Goal: Task Accomplishment & Management: Manage account settings

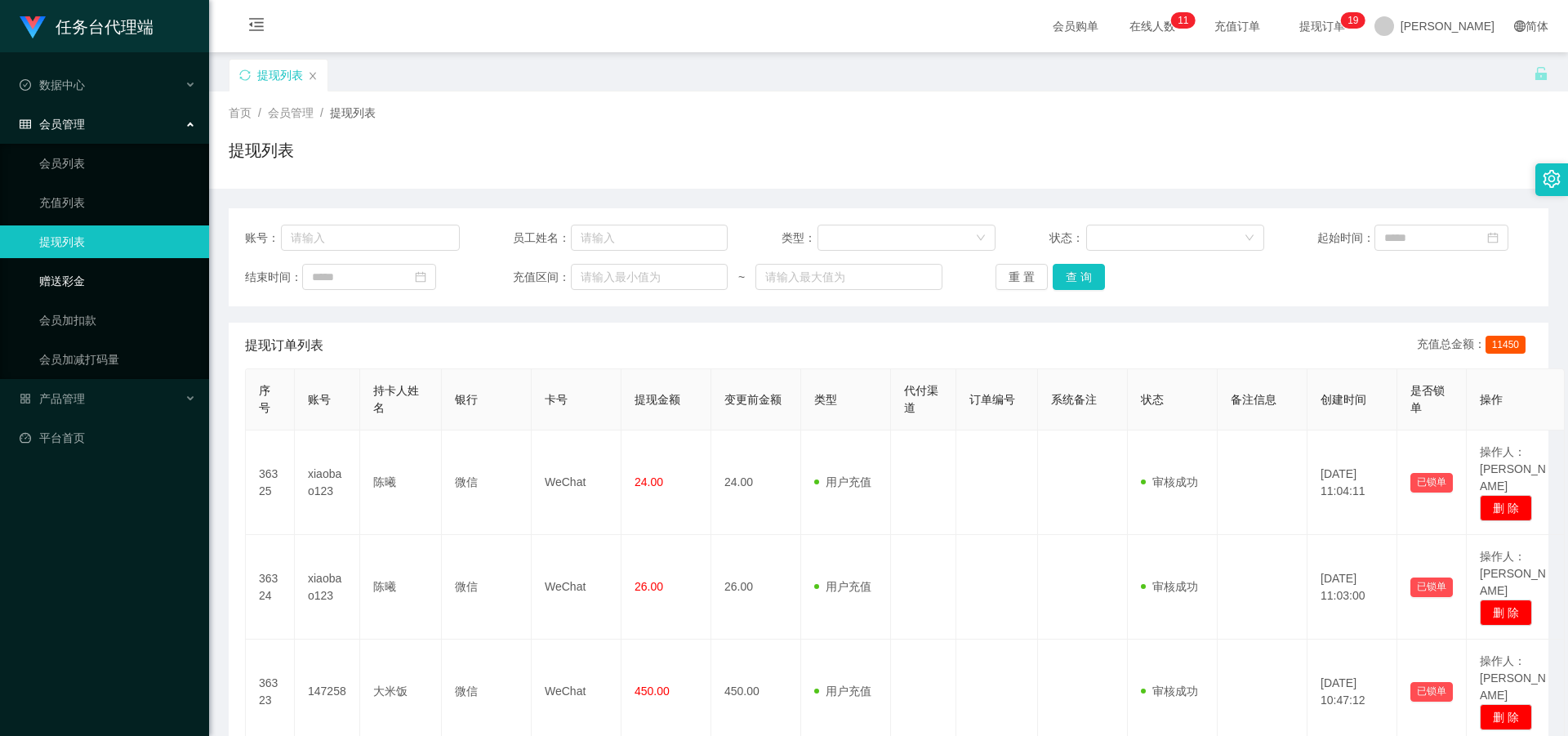
click at [108, 284] on link "赠送彩金" at bounding box center [117, 281] width 156 height 33
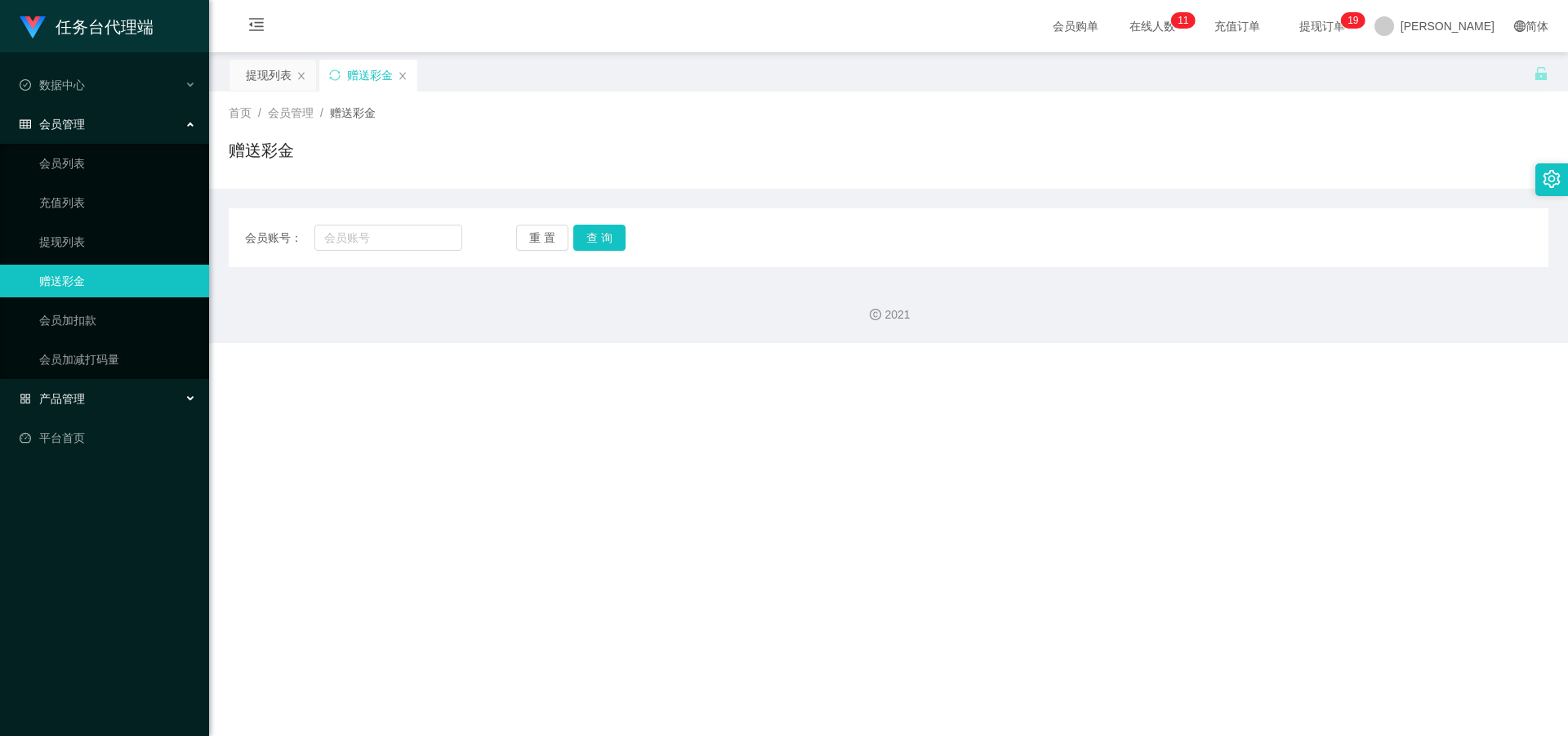
click at [108, 397] on div "产品管理" at bounding box center [104, 398] width 209 height 33
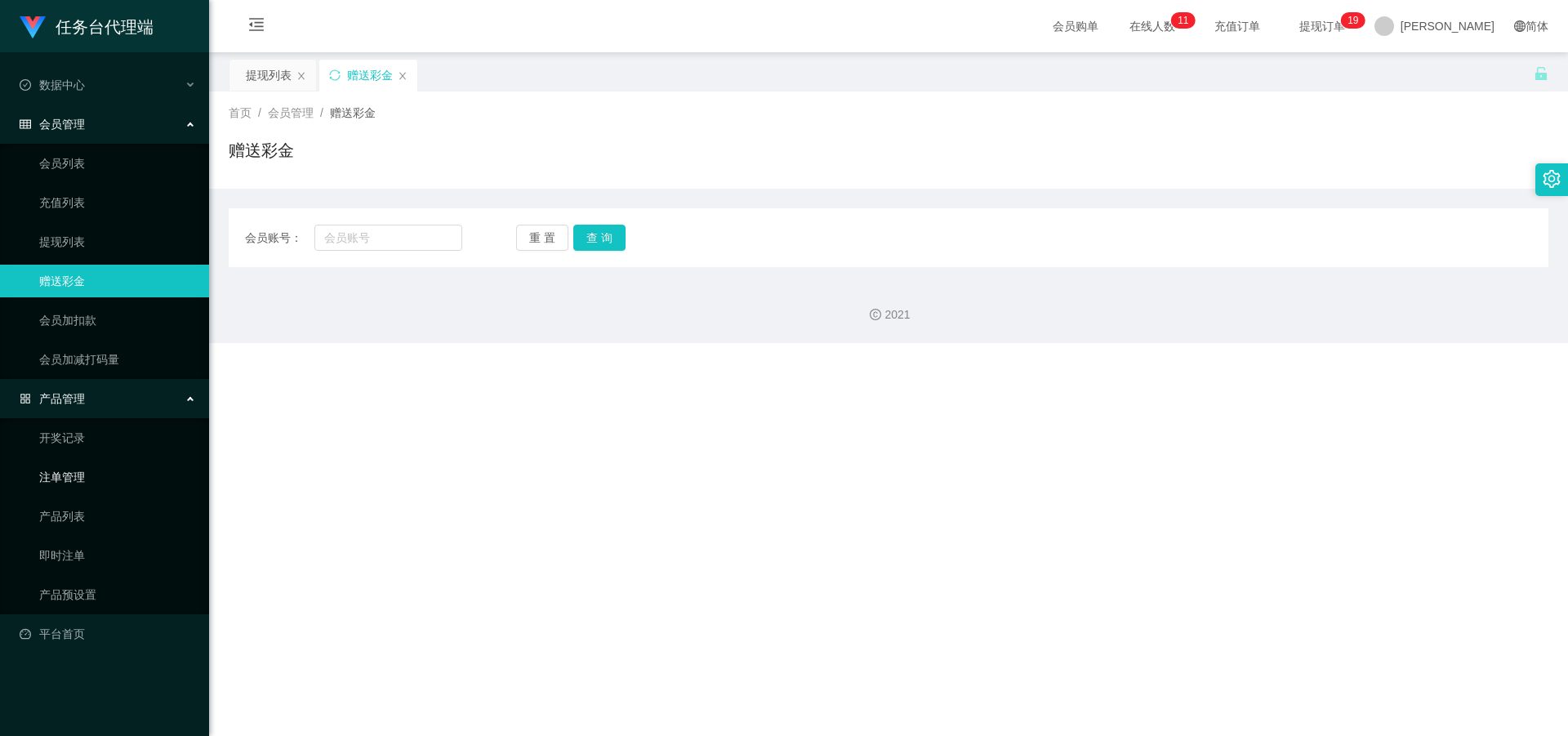
click at [89, 483] on link "注单管理" at bounding box center [117, 476] width 156 height 33
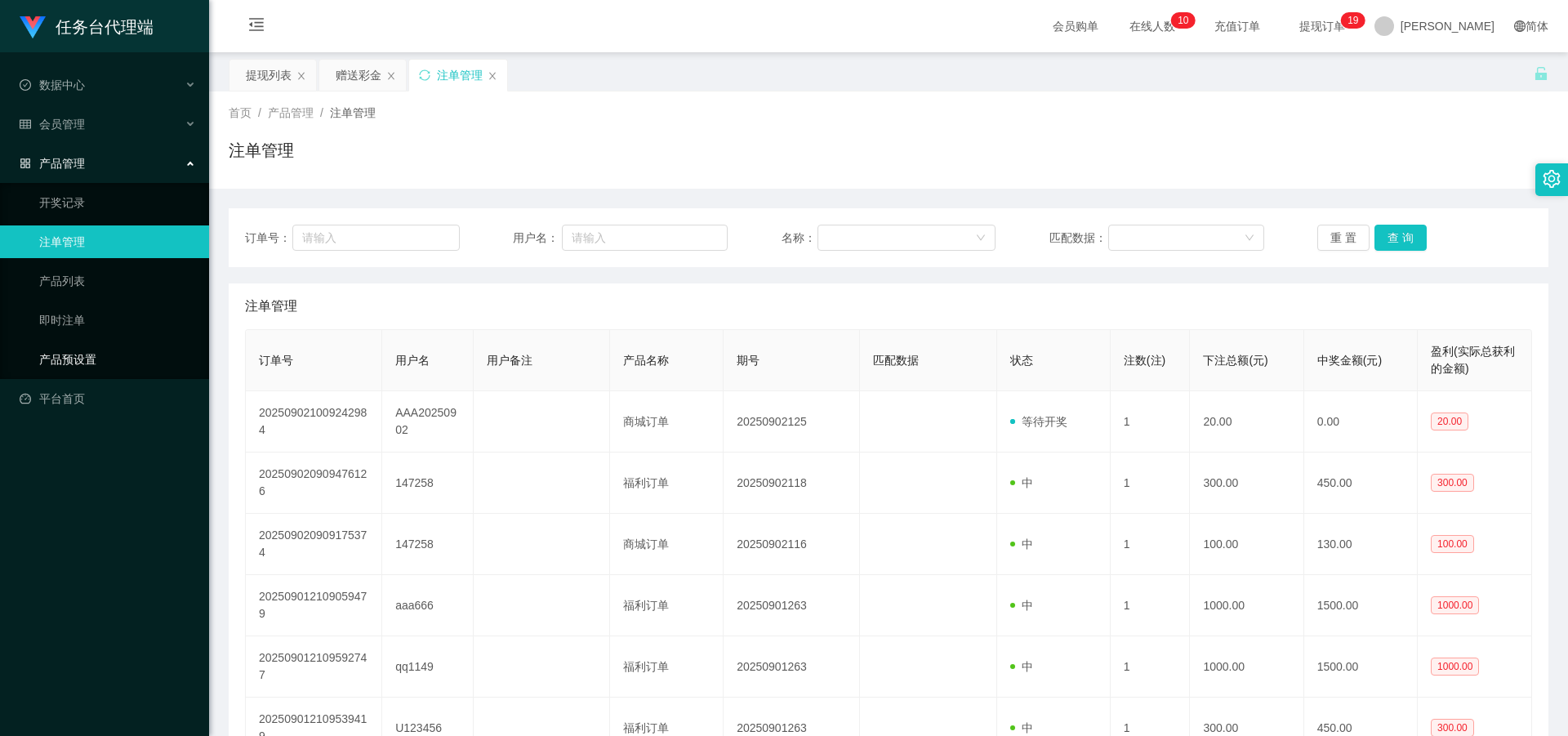
click at [125, 372] on link "产品预设置" at bounding box center [117, 359] width 156 height 33
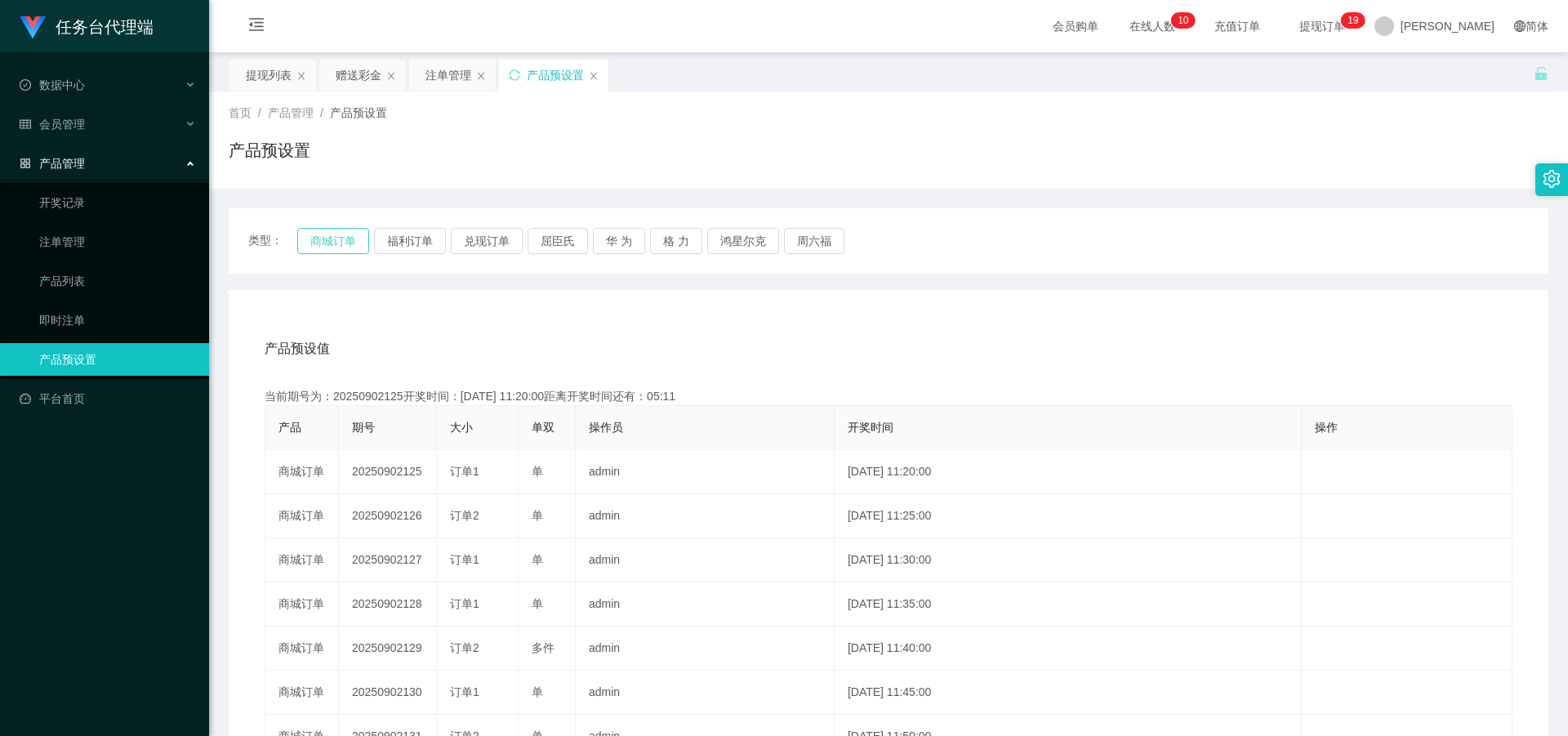
click at [333, 241] on button "商城订单" at bounding box center [332, 240] width 72 height 26
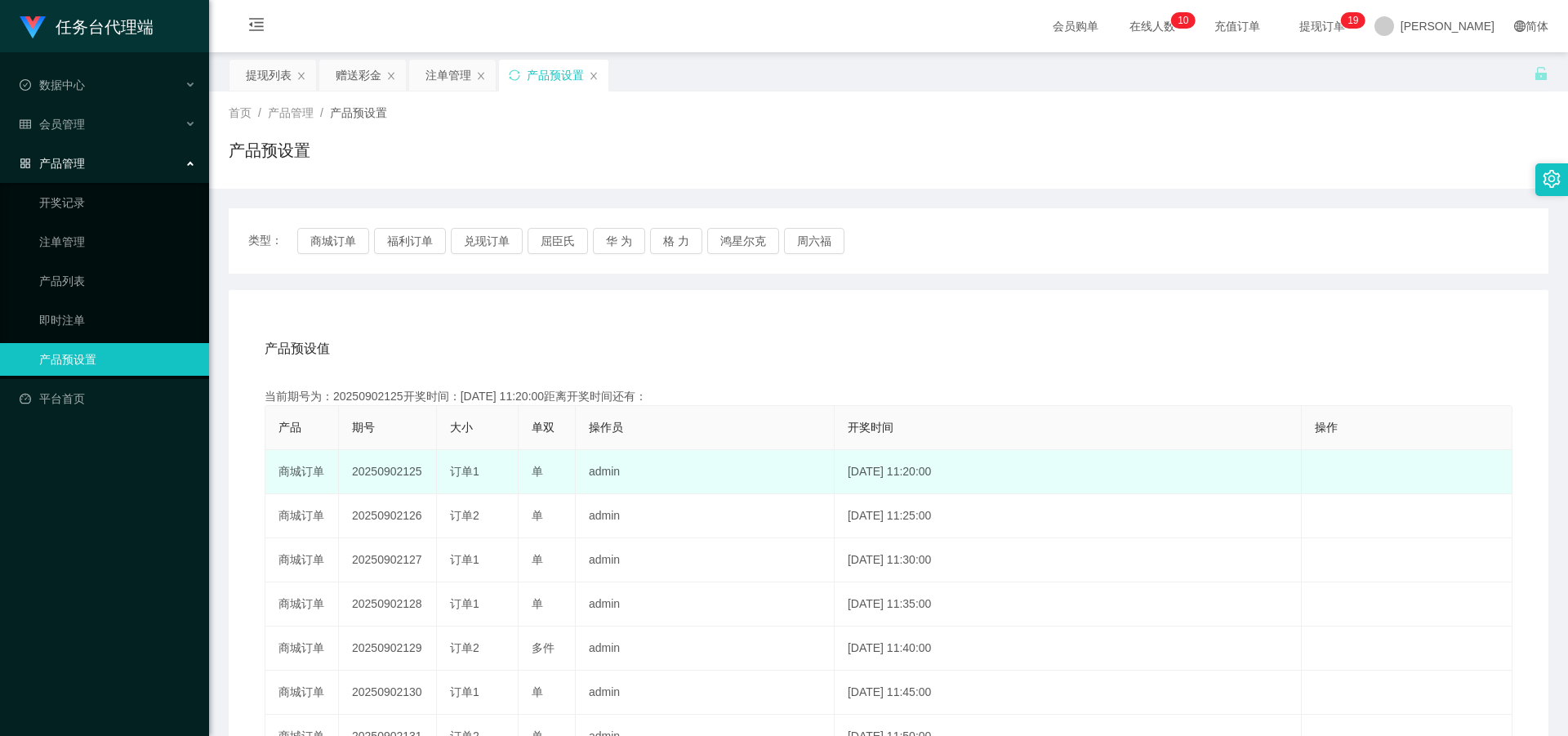
click at [904, 476] on td "[DATE] 11:20:00" at bounding box center [1068, 472] width 467 height 44
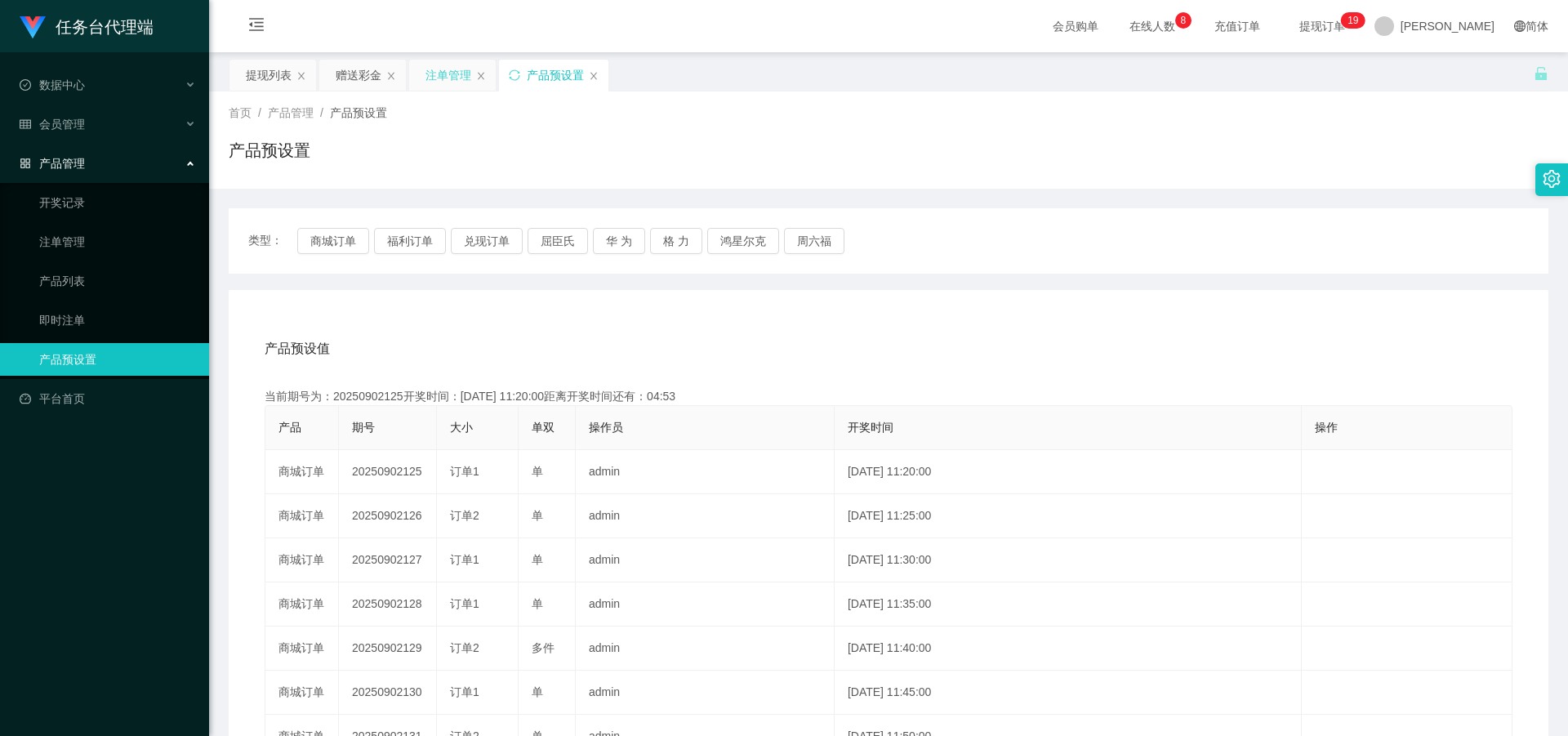
click at [447, 80] on div "注单管理" at bounding box center [448, 75] width 45 height 31
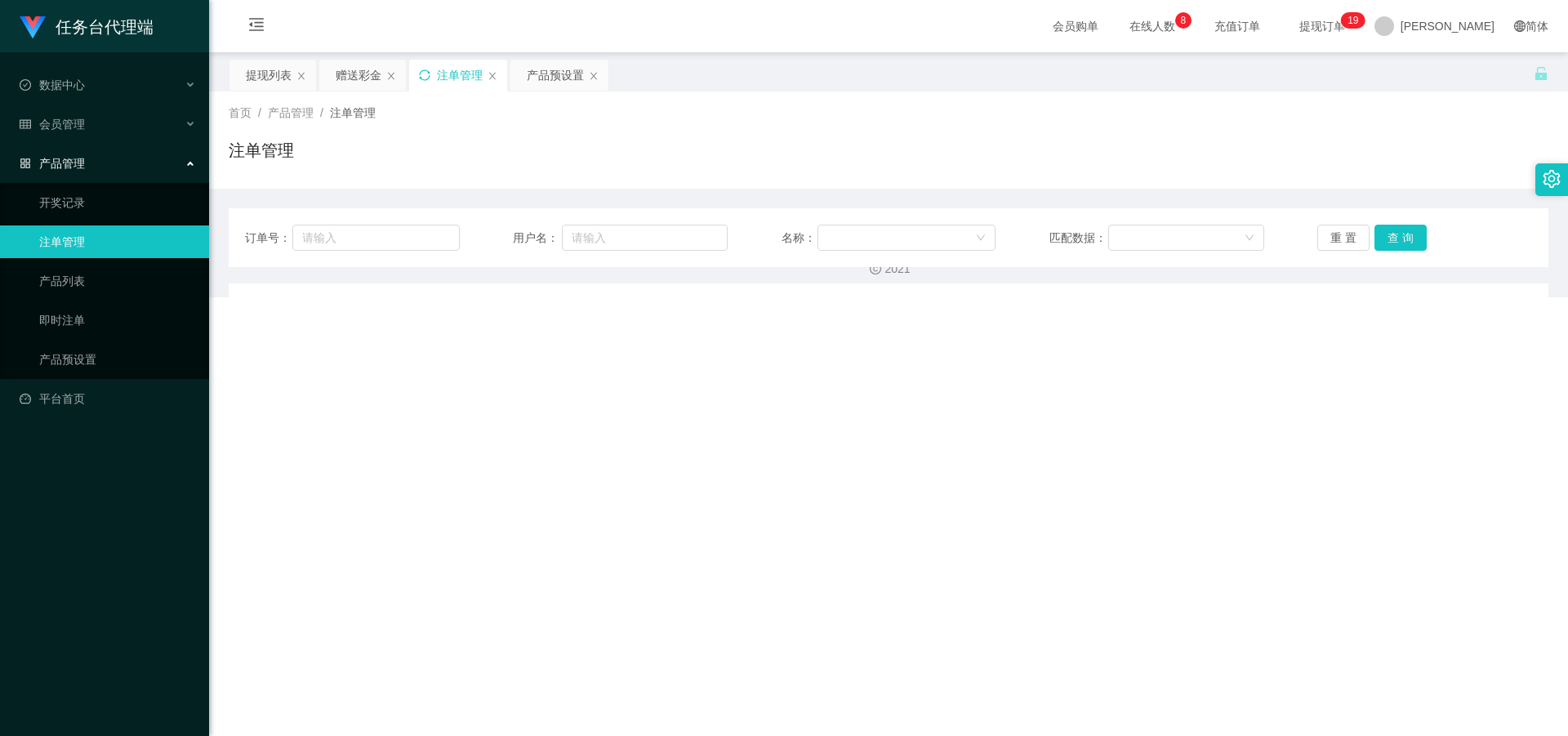
click at [420, 79] on icon "图标: sync" at bounding box center [424, 75] width 12 height 12
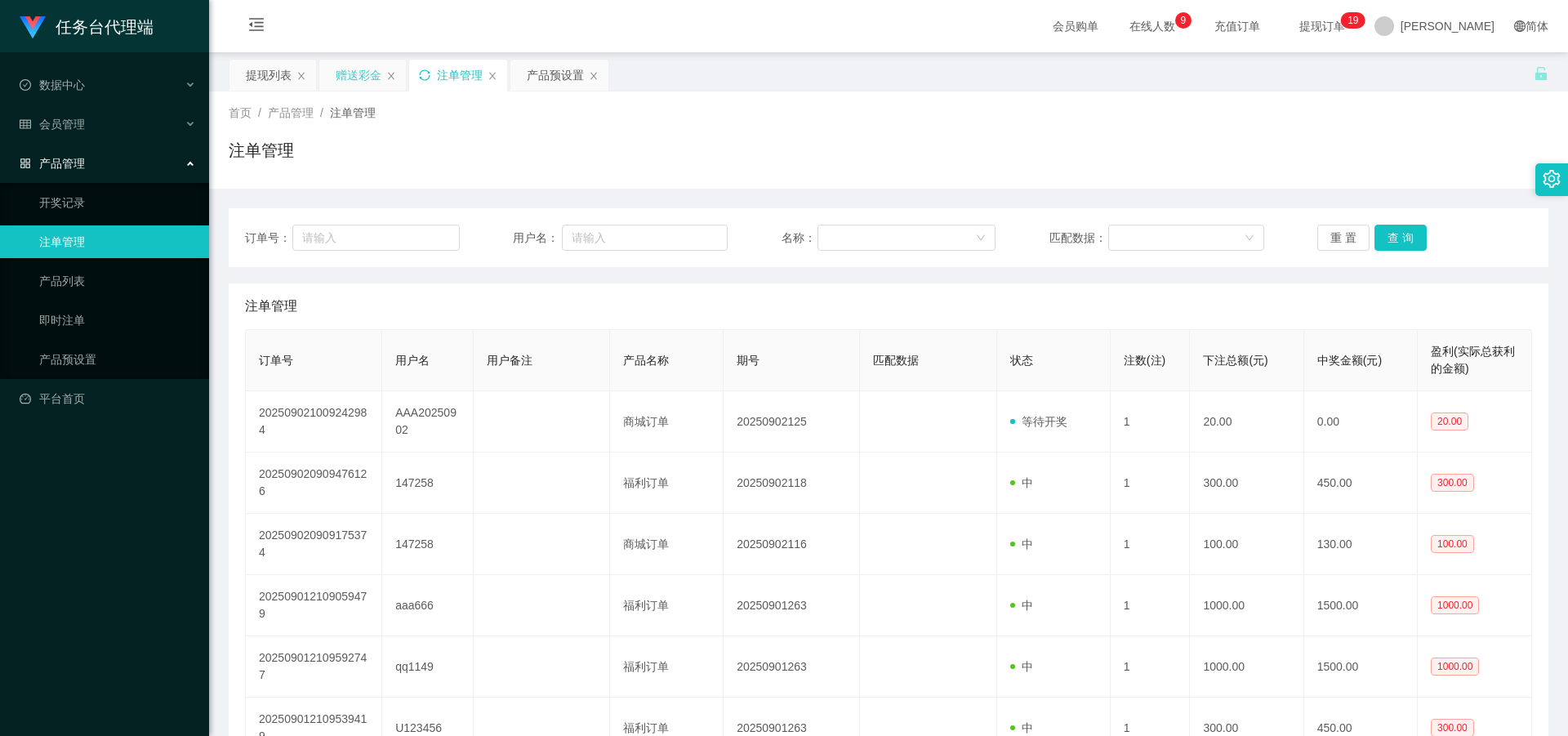
click at [347, 76] on div "赠送彩金" at bounding box center [358, 75] width 45 height 31
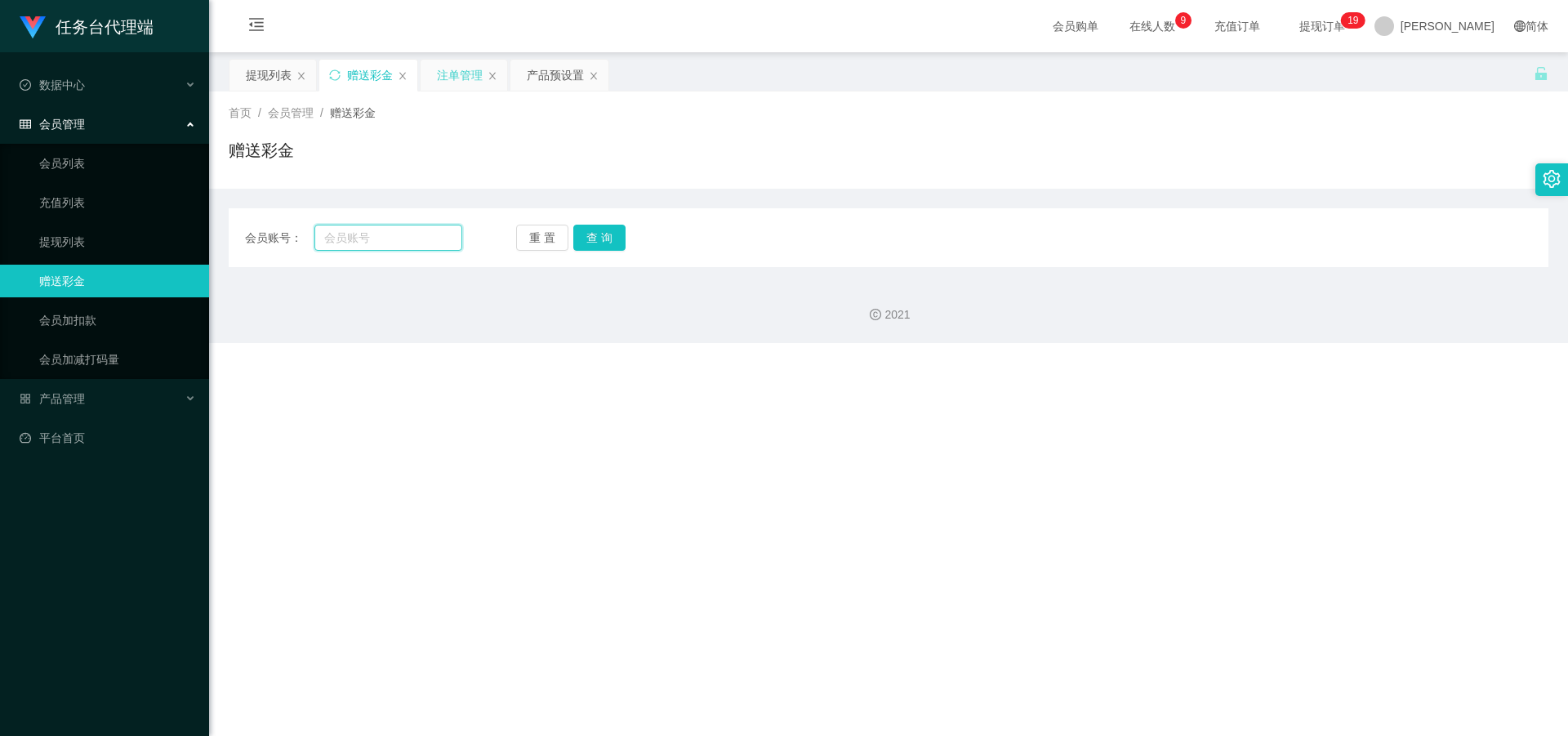
click at [383, 236] on input "text" at bounding box center [388, 237] width 148 height 26
type input "xiaobao123"
click at [597, 228] on button "查 询" at bounding box center [599, 237] width 52 height 26
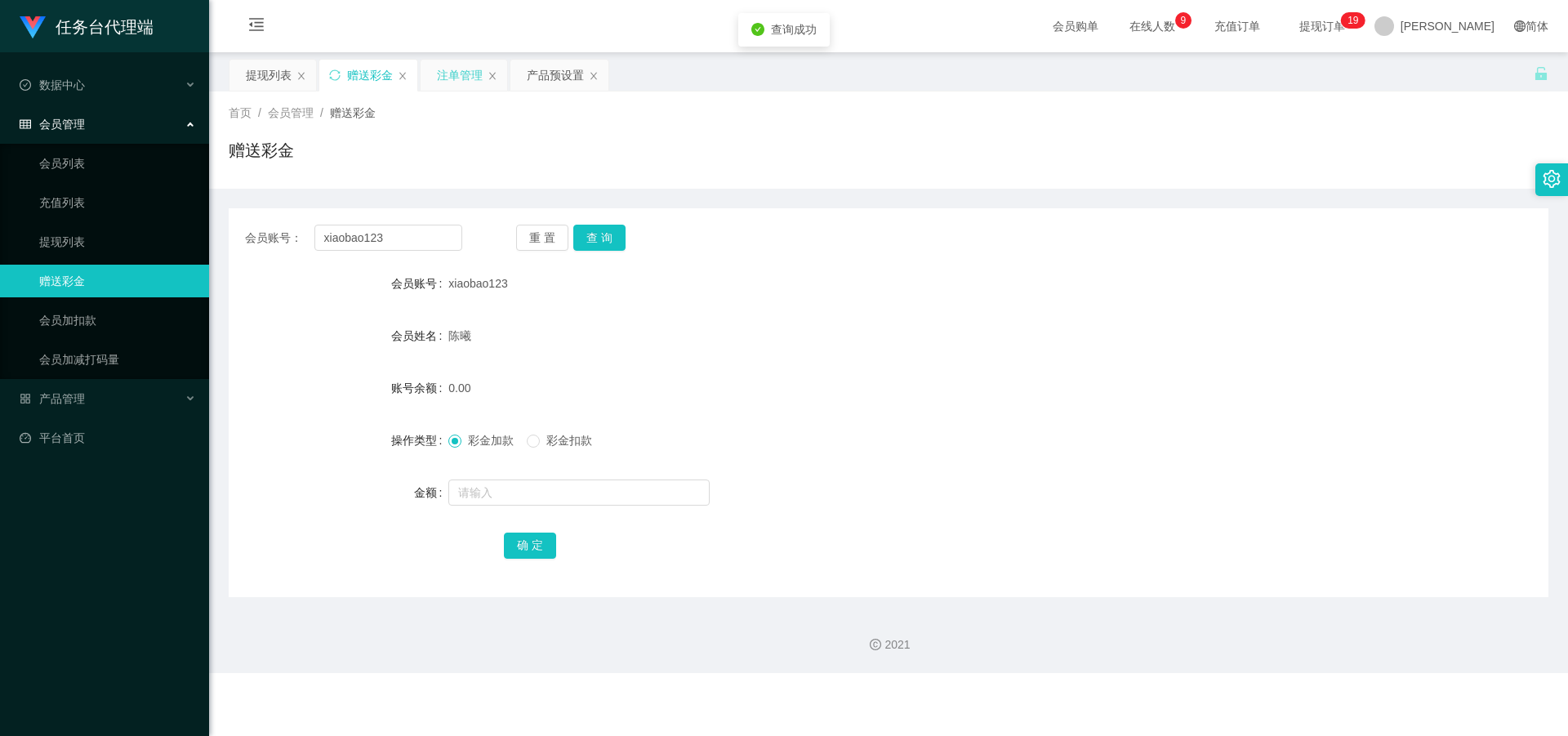
click at [493, 476] on form "会员账号 xiaobao123 会员姓名 [PERSON_NAME]余额 0.00 操作类型 彩金加款 彩金扣款 金额 确 定" at bounding box center [888, 413] width 1319 height 294
click at [498, 498] on input "text" at bounding box center [579, 492] width 261 height 26
type input "6."
click at [532, 547] on button "确 定" at bounding box center [530, 545] width 52 height 26
click at [518, 488] on input "text" at bounding box center [579, 492] width 261 height 26
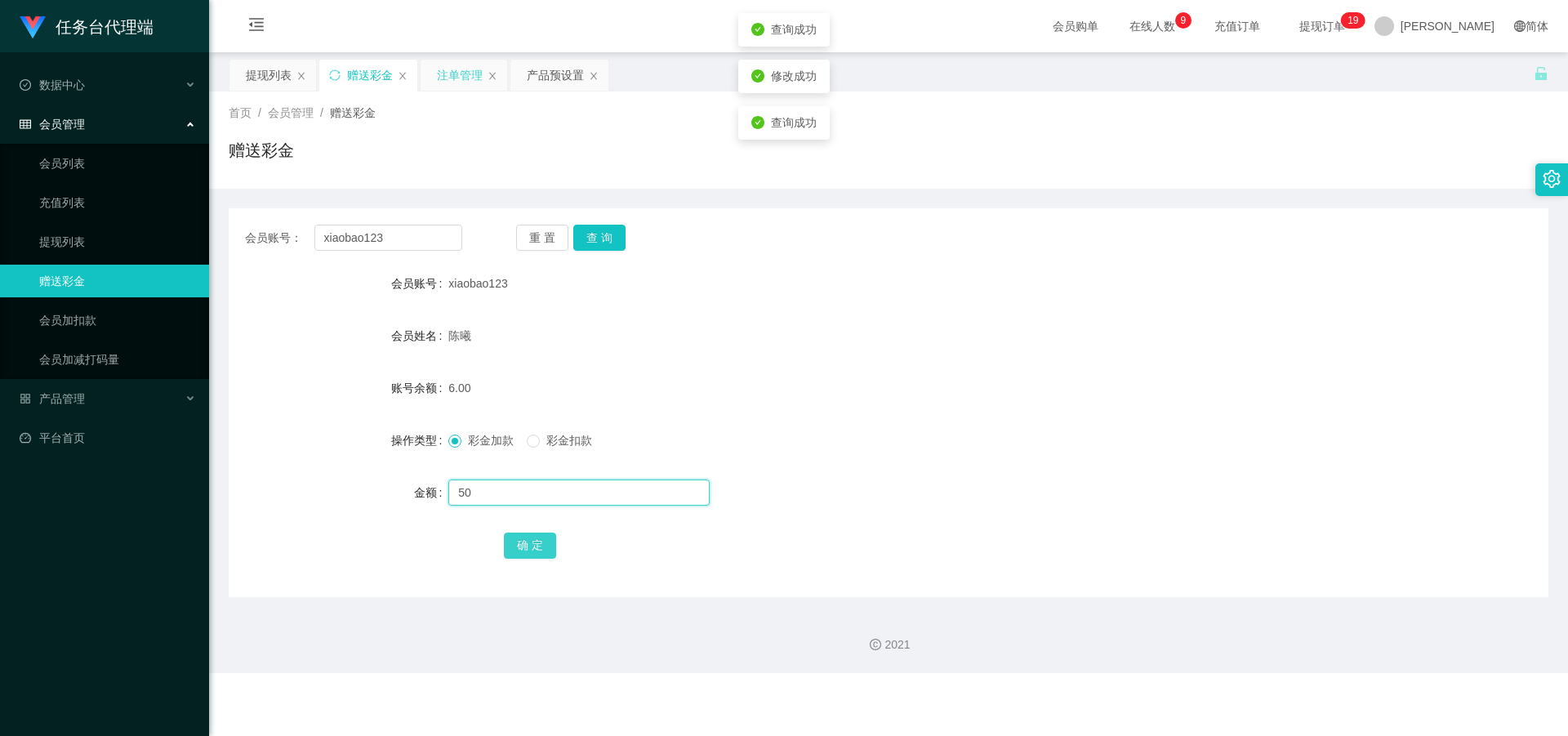
type input "50"
click at [507, 539] on button "确 定" at bounding box center [530, 545] width 52 height 26
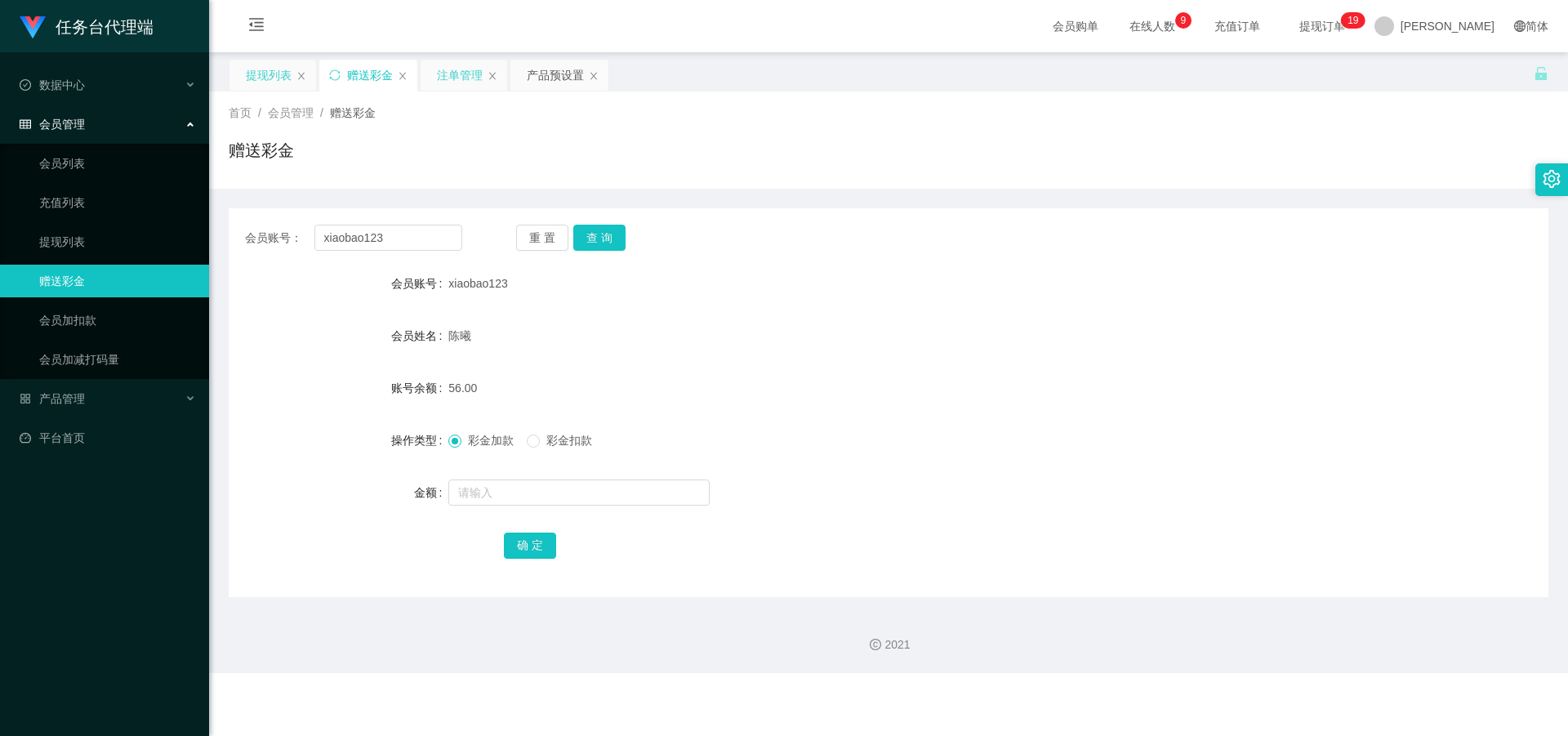
click at [275, 70] on div "提现列表" at bounding box center [268, 75] width 45 height 31
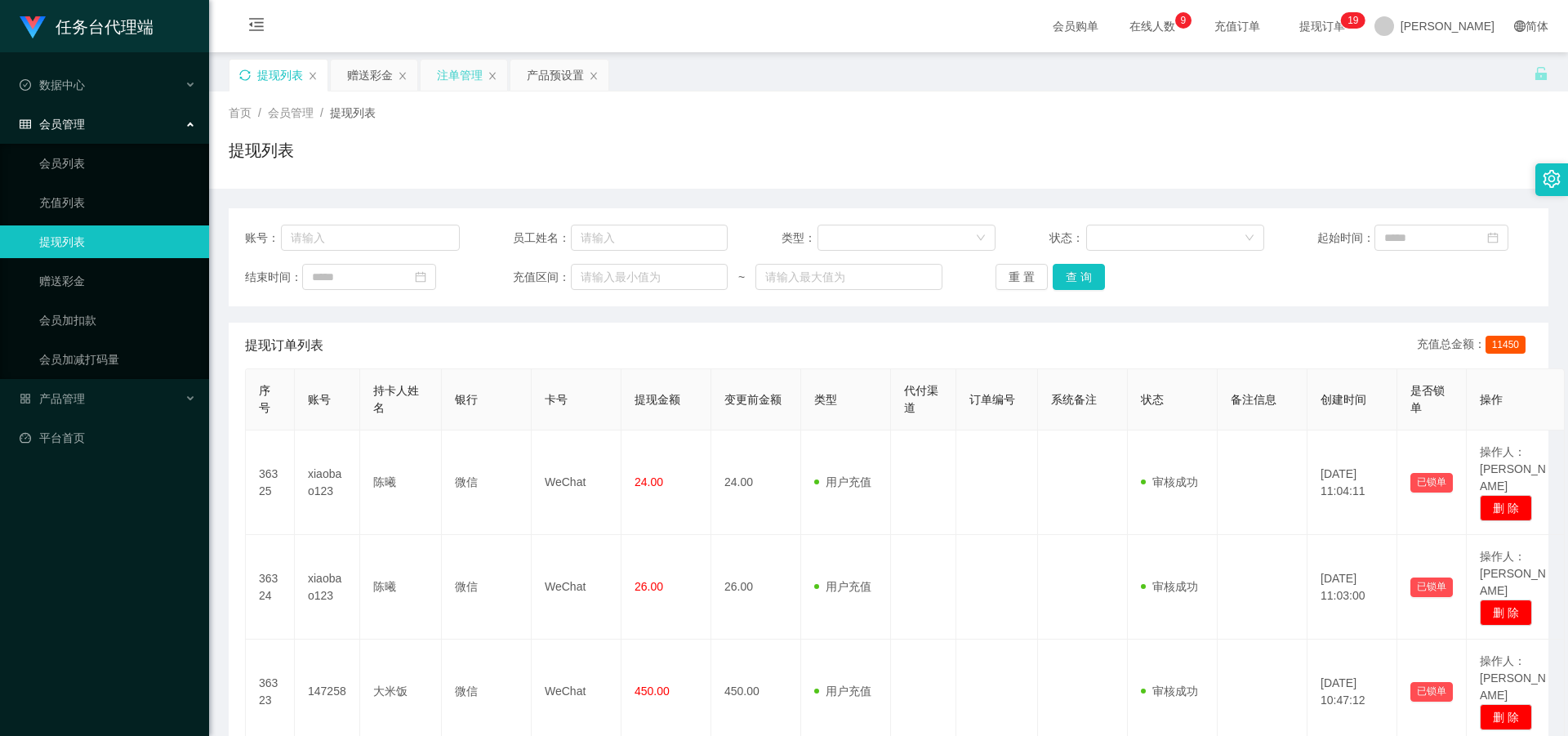
click at [242, 79] on icon "图标: sync" at bounding box center [244, 75] width 12 height 12
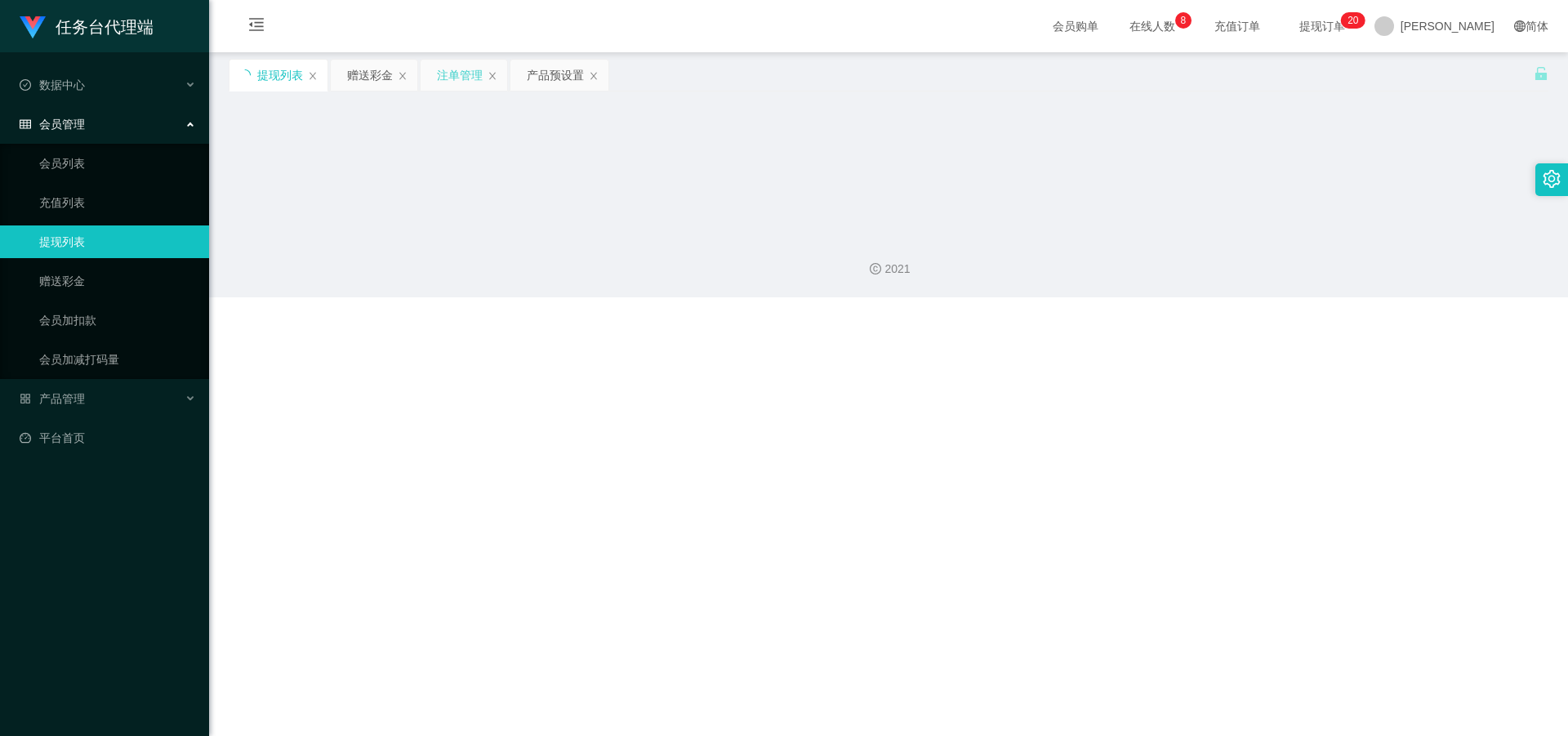
click at [242, 79] on icon "图标: loading" at bounding box center [244, 75] width 12 height 12
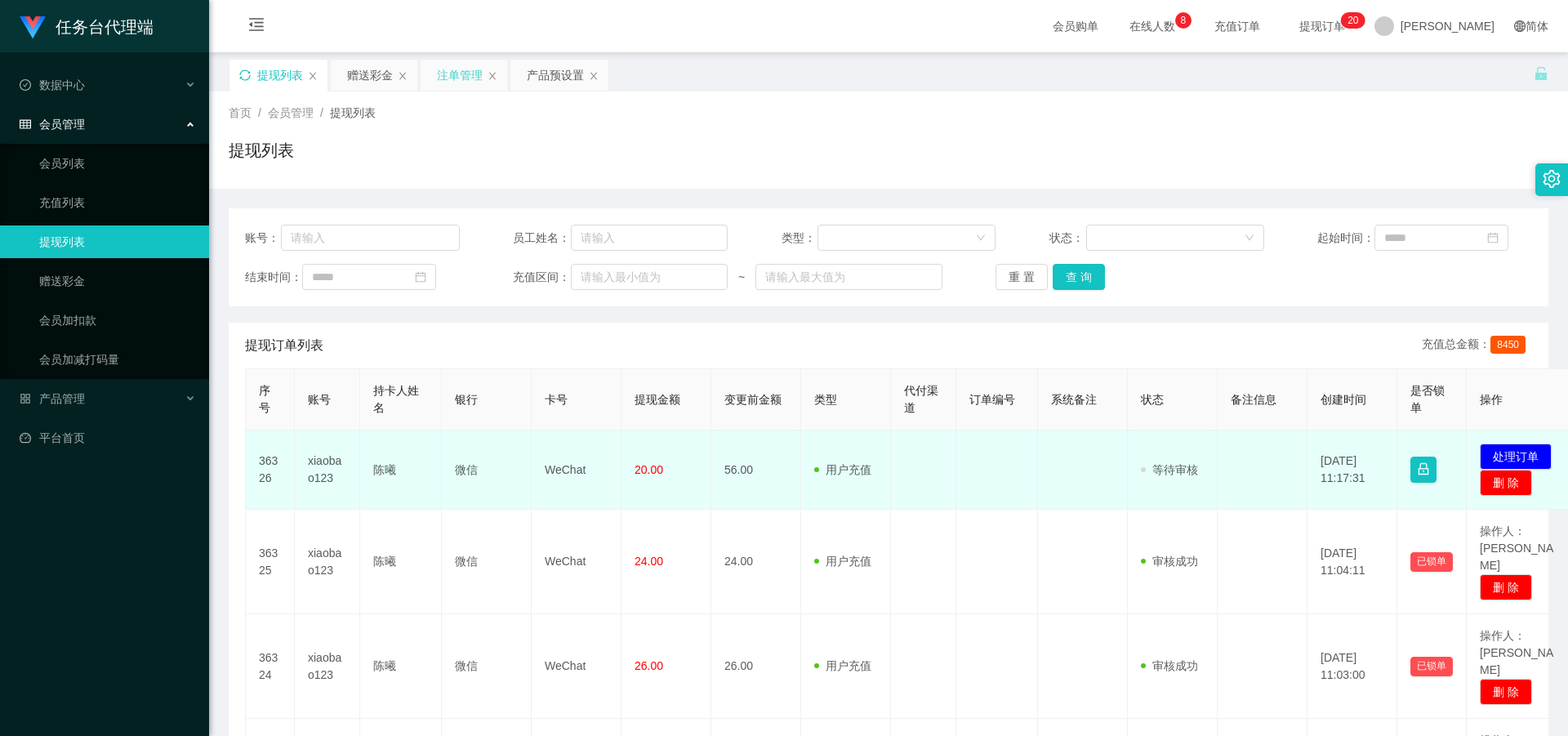
click at [935, 475] on td at bounding box center [923, 469] width 65 height 79
click at [1509, 449] on button "处理订单" at bounding box center [1516, 456] width 72 height 26
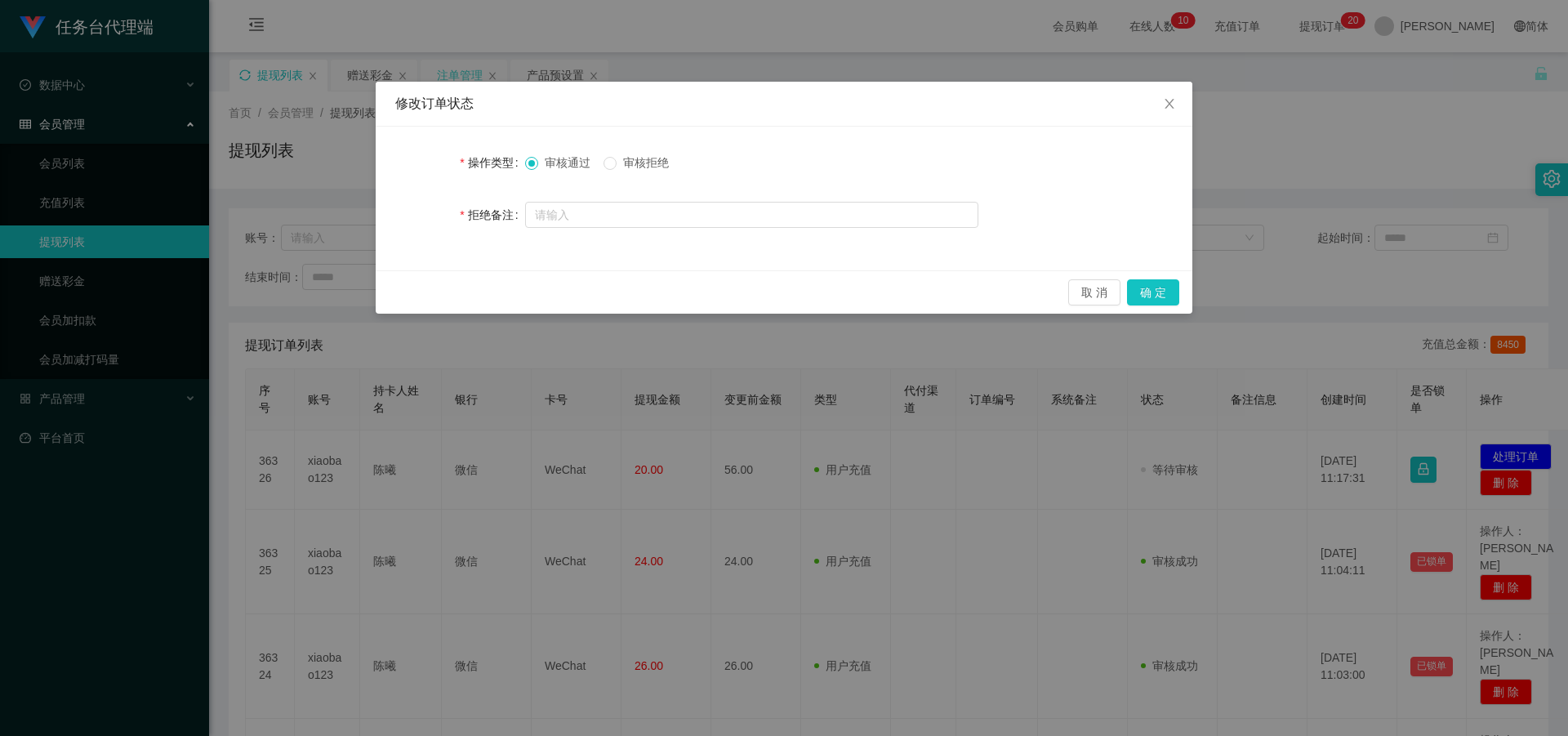
click at [1301, 307] on div "修改订单状态 操作类型 审核通过 审核拒绝 拒绝备注 取 消 确 定" at bounding box center [784, 368] width 1568 height 736
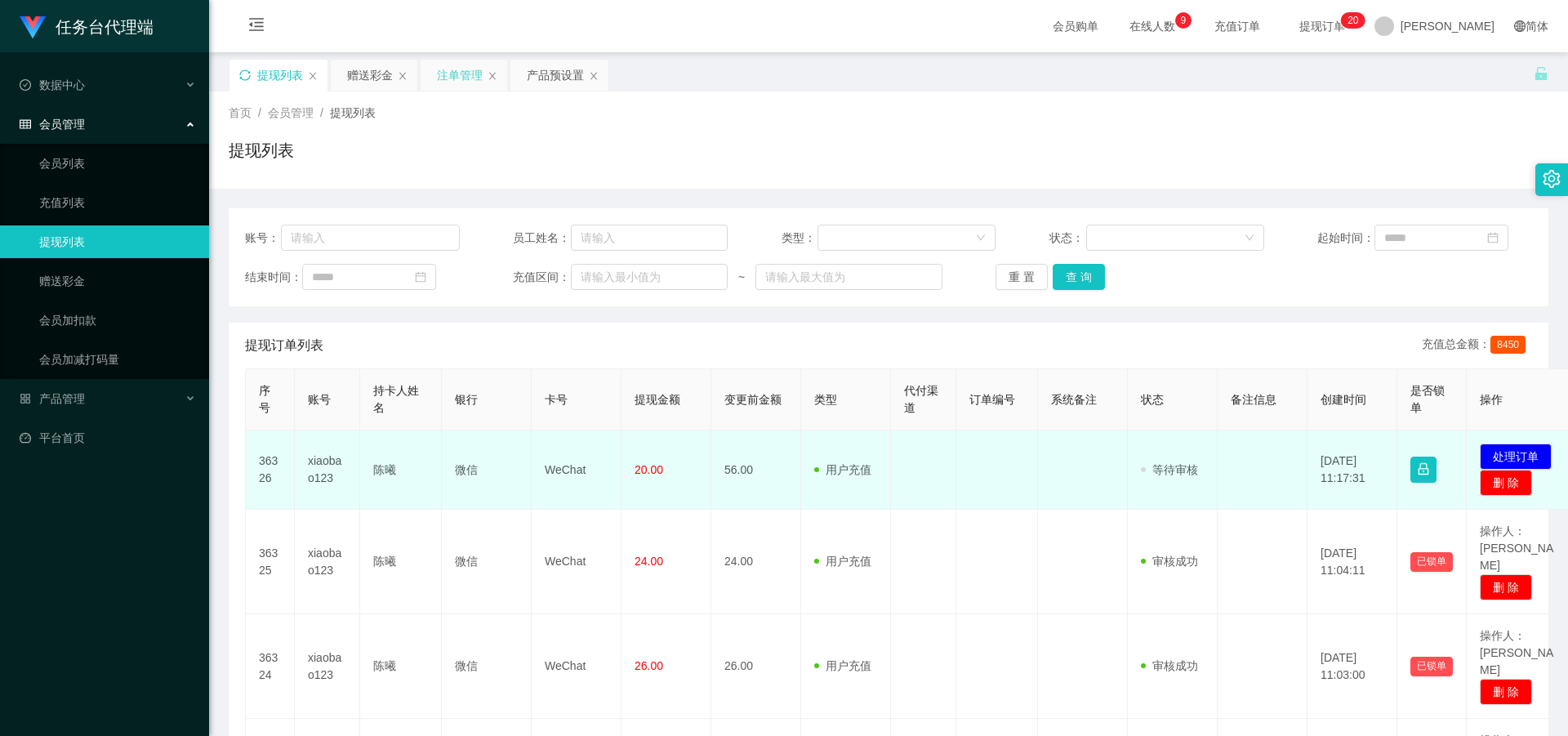
click at [967, 480] on td at bounding box center [997, 469] width 82 height 79
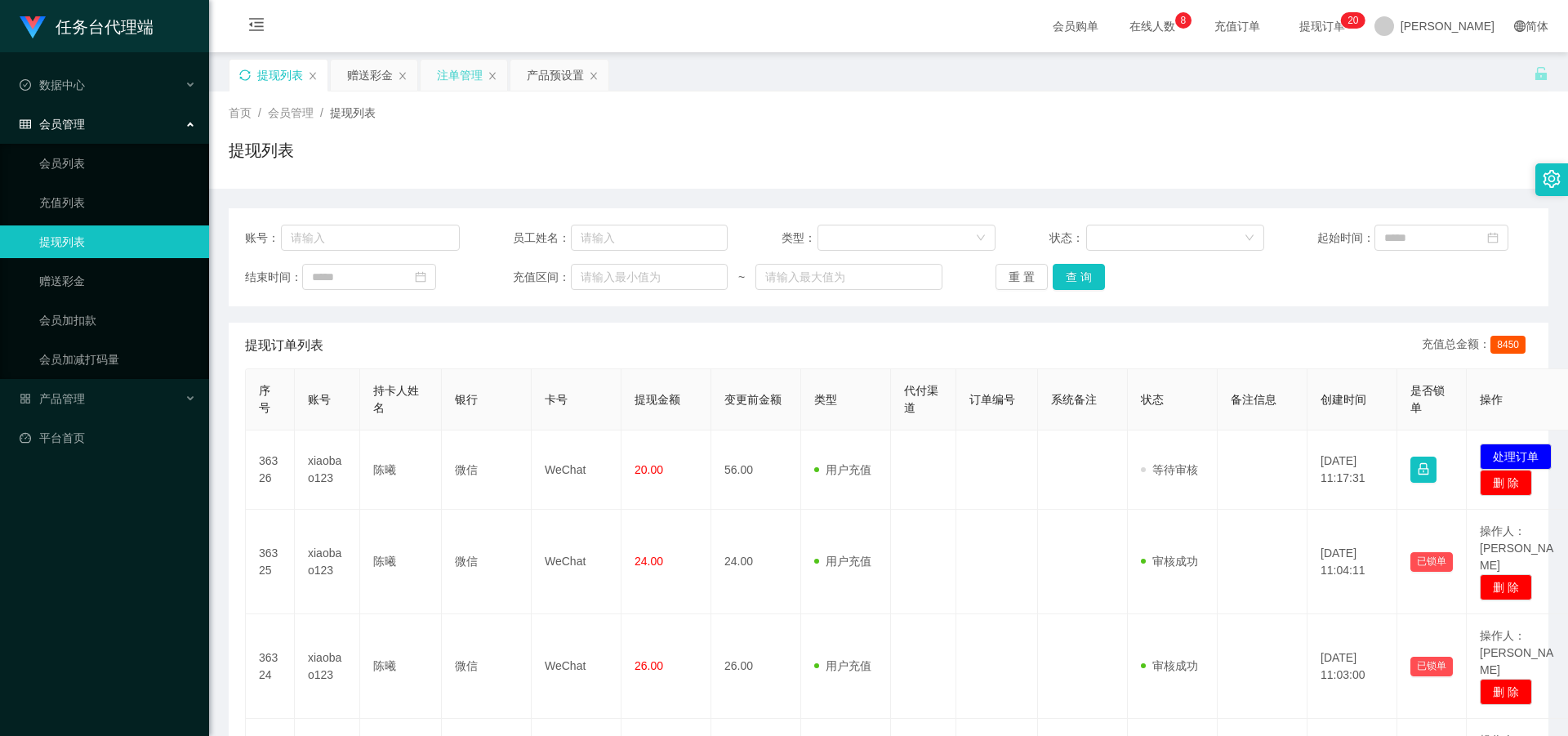
click at [244, 69] on icon "图标: sync" at bounding box center [244, 75] width 12 height 12
click at [244, 75] on icon "图标: sync" at bounding box center [244, 75] width 12 height 12
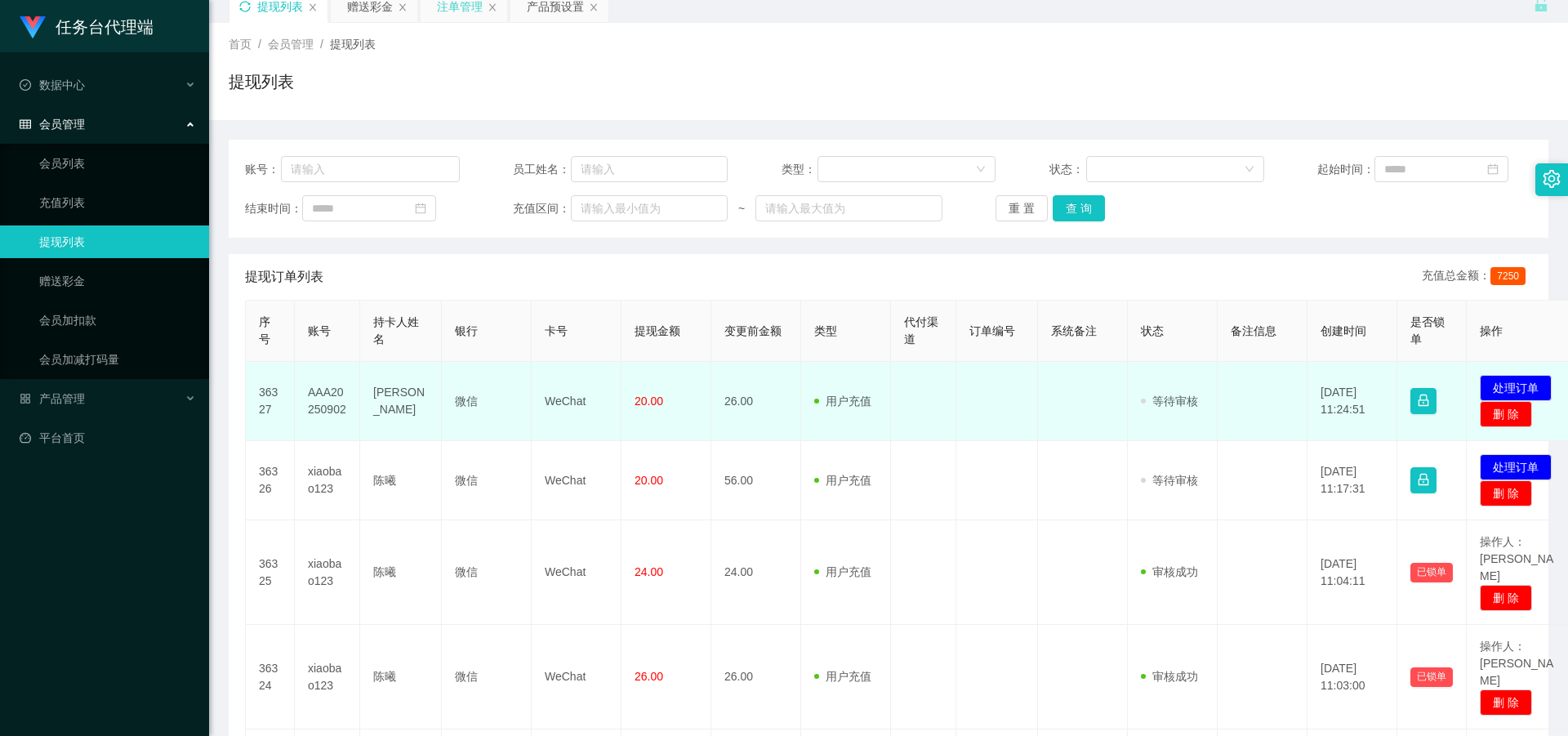
scroll to position [82, 0]
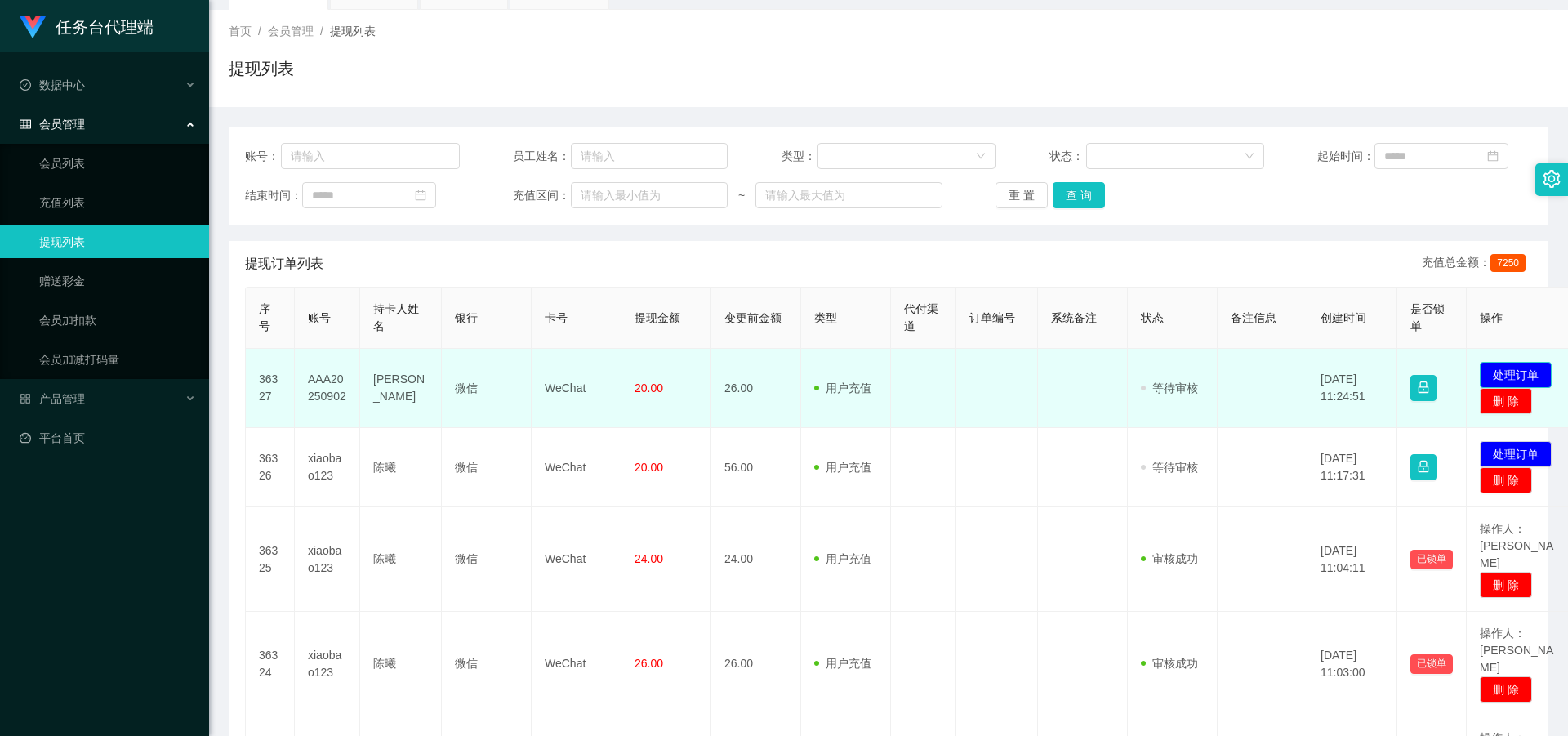
click at [1494, 376] on button "处理订单" at bounding box center [1516, 374] width 72 height 26
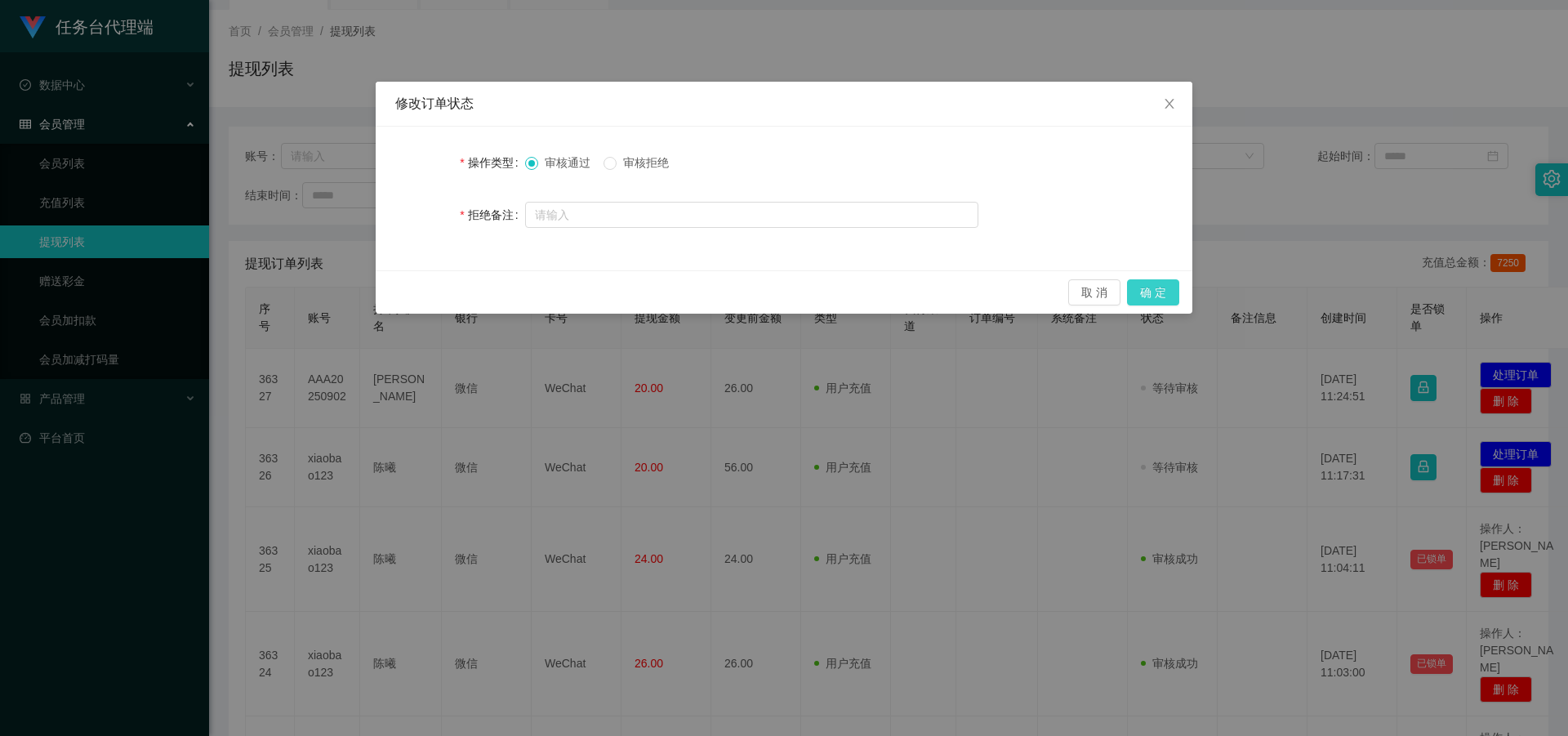
click at [1146, 290] on button "确 定" at bounding box center [1153, 292] width 52 height 26
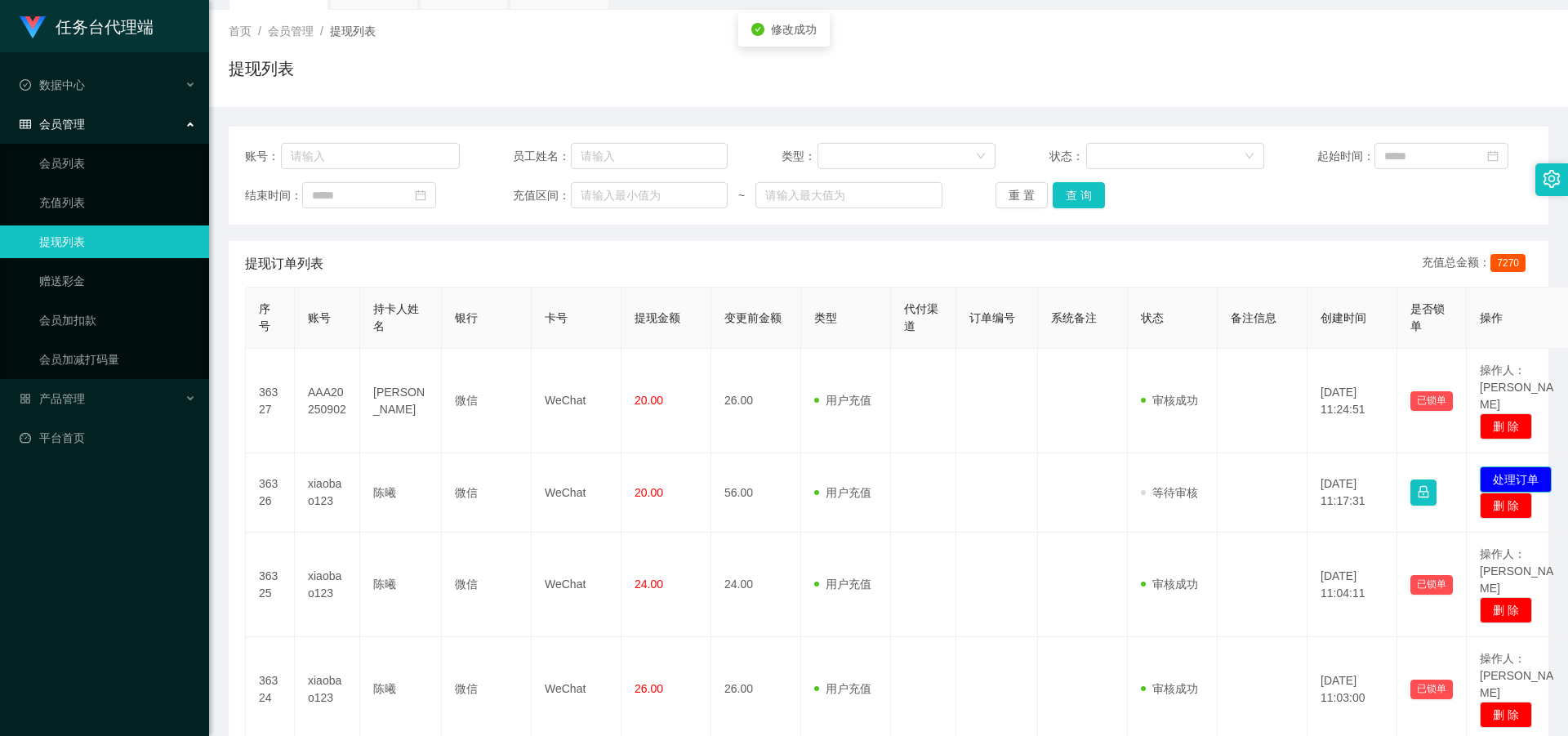
click at [1490, 467] on button "处理订单" at bounding box center [1516, 479] width 72 height 26
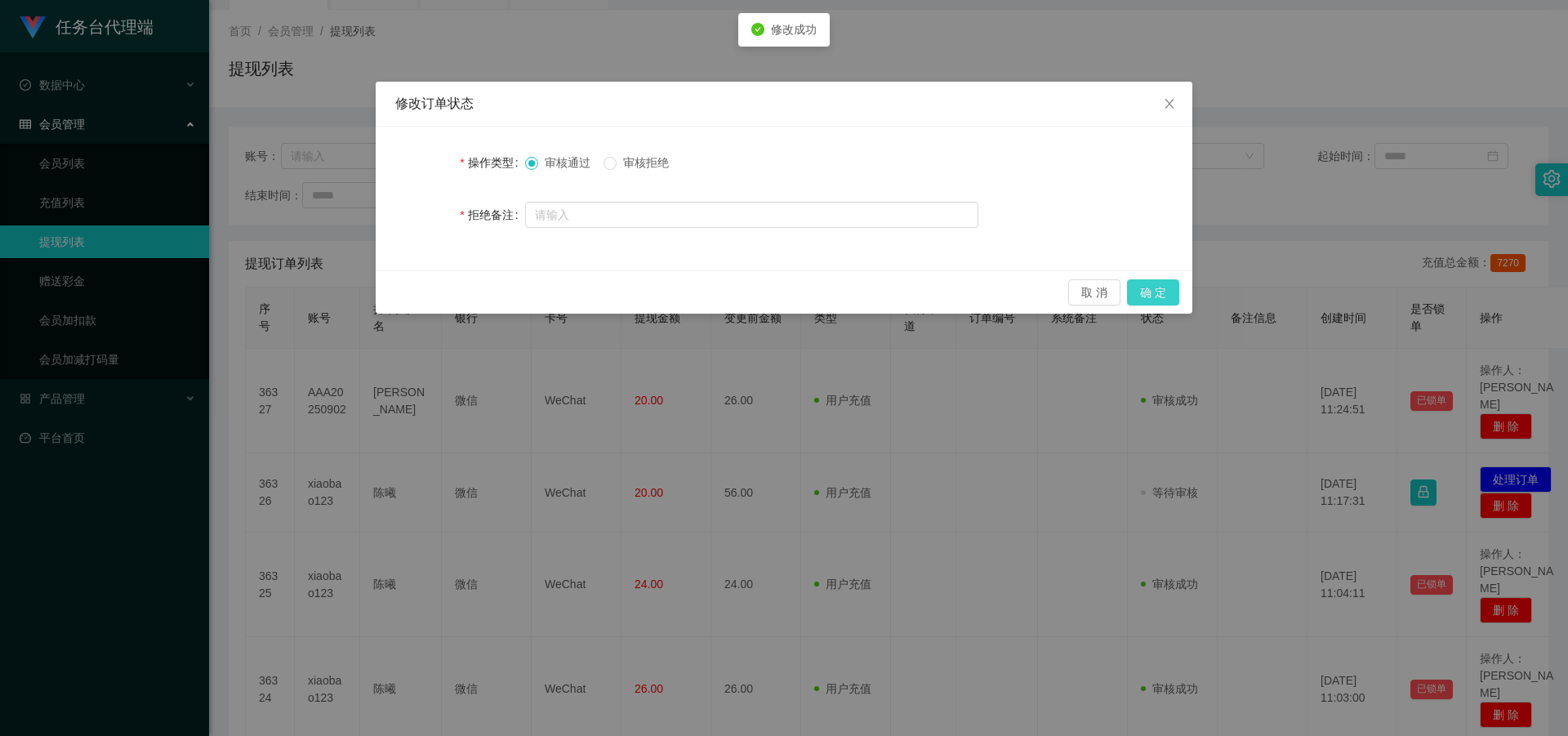
click at [1136, 286] on button "确 定" at bounding box center [1153, 292] width 52 height 26
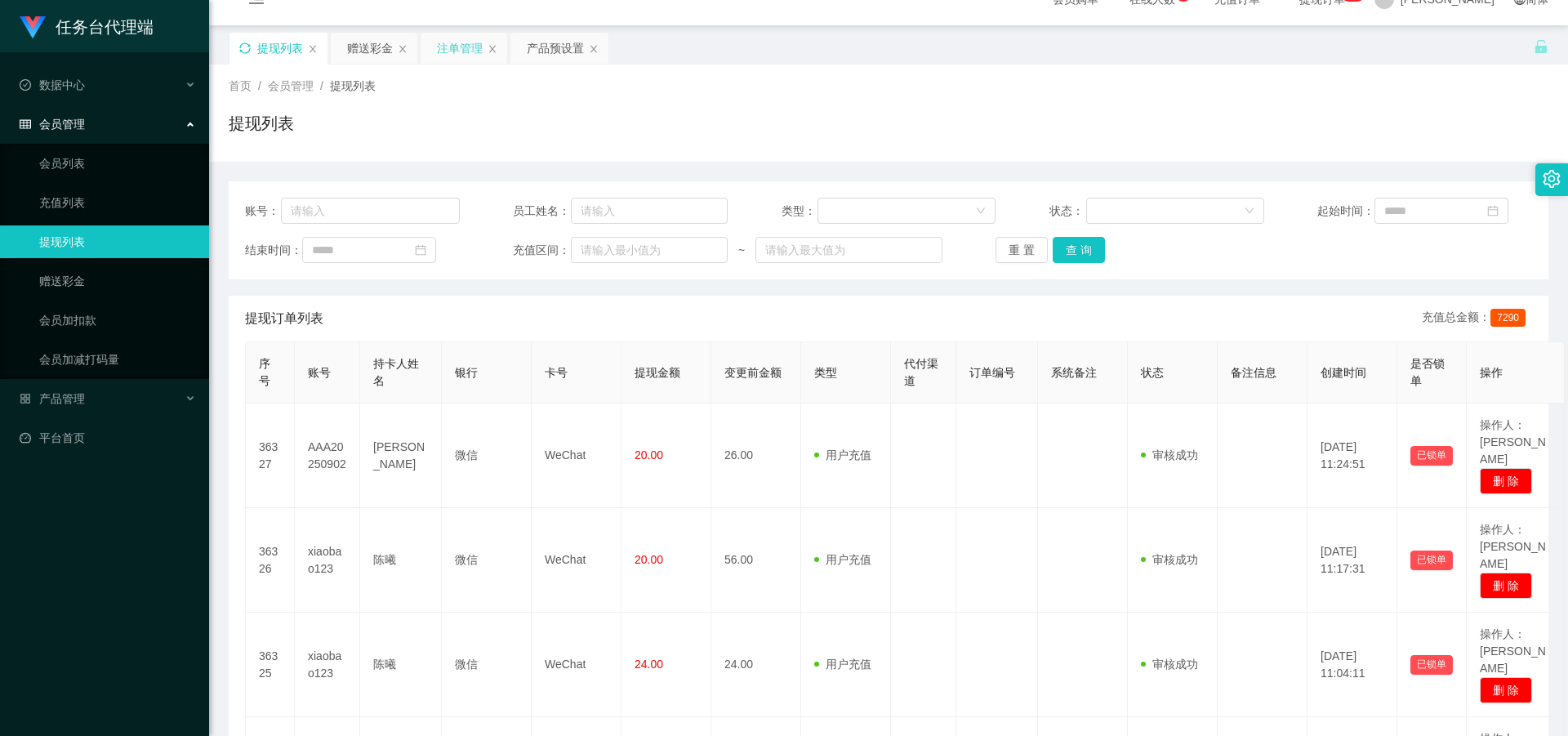
scroll to position [0, 0]
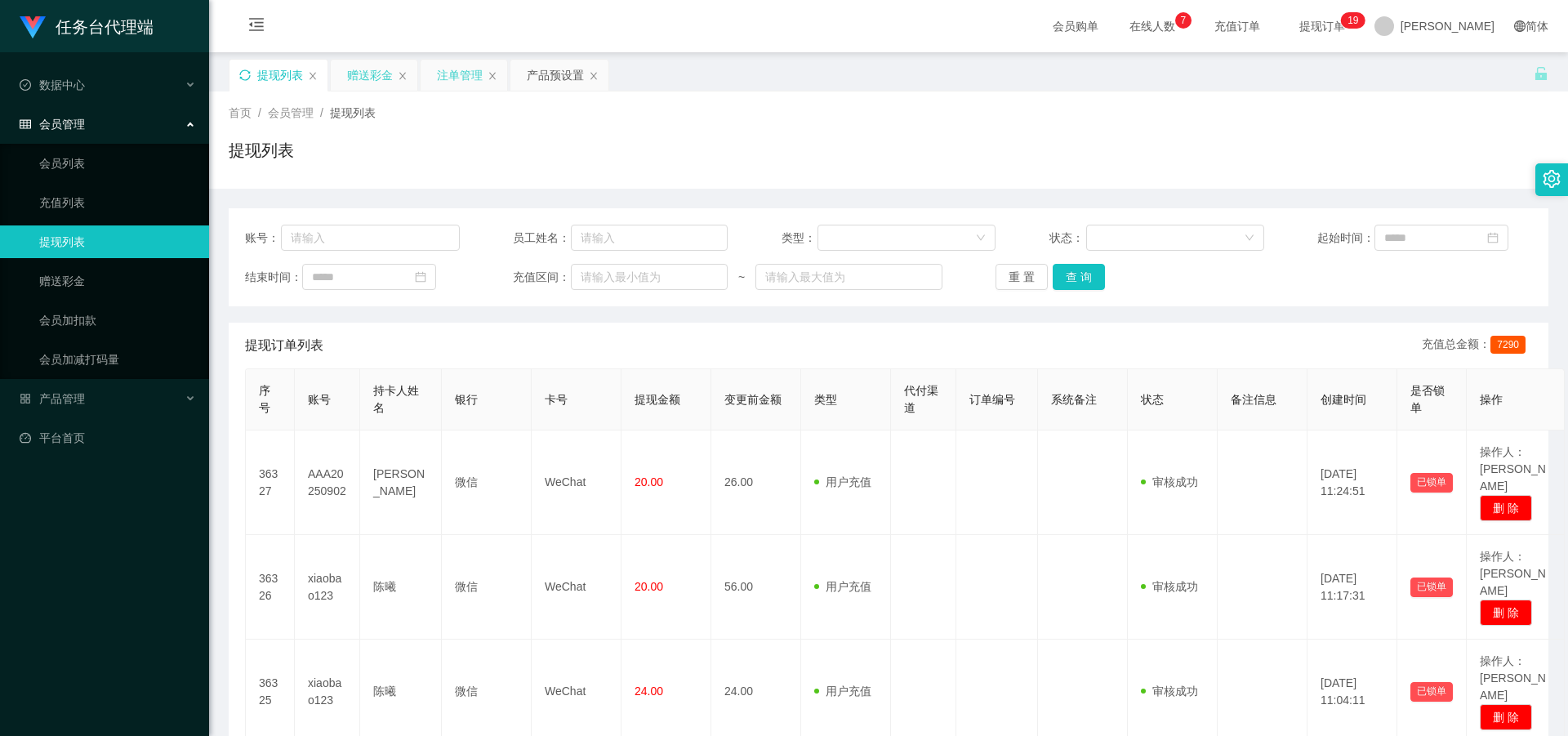
click at [361, 71] on div "赠送彩金" at bounding box center [369, 75] width 45 height 31
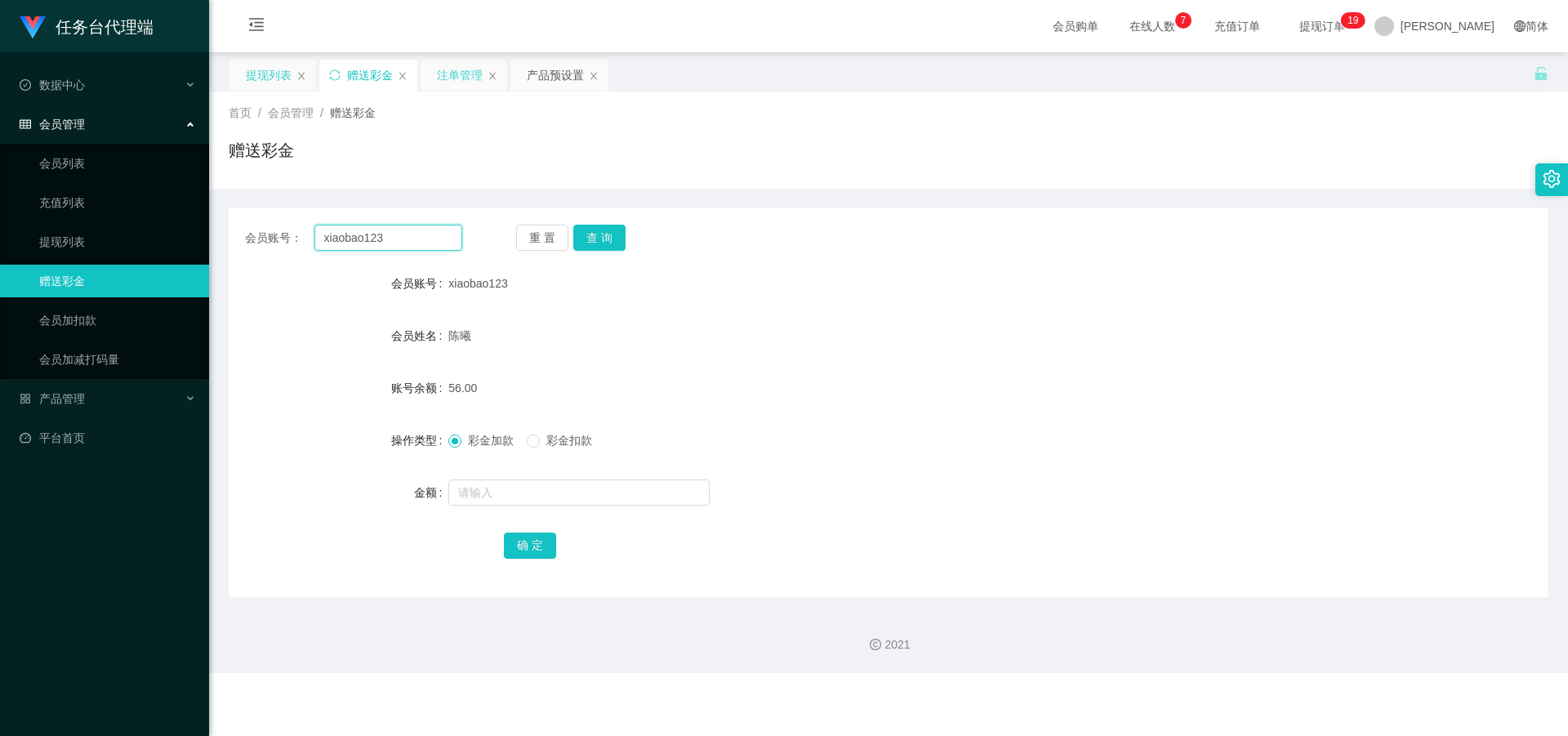
drag, startPoint x: 403, startPoint y: 234, endPoint x: 318, endPoint y: 246, distance: 85.8
click at [318, 246] on input "xiaobao123" at bounding box center [388, 237] width 148 height 26
paste input "AAA20250902"
type input "AAA20250902"
click at [597, 238] on button "查 询" at bounding box center [599, 237] width 52 height 26
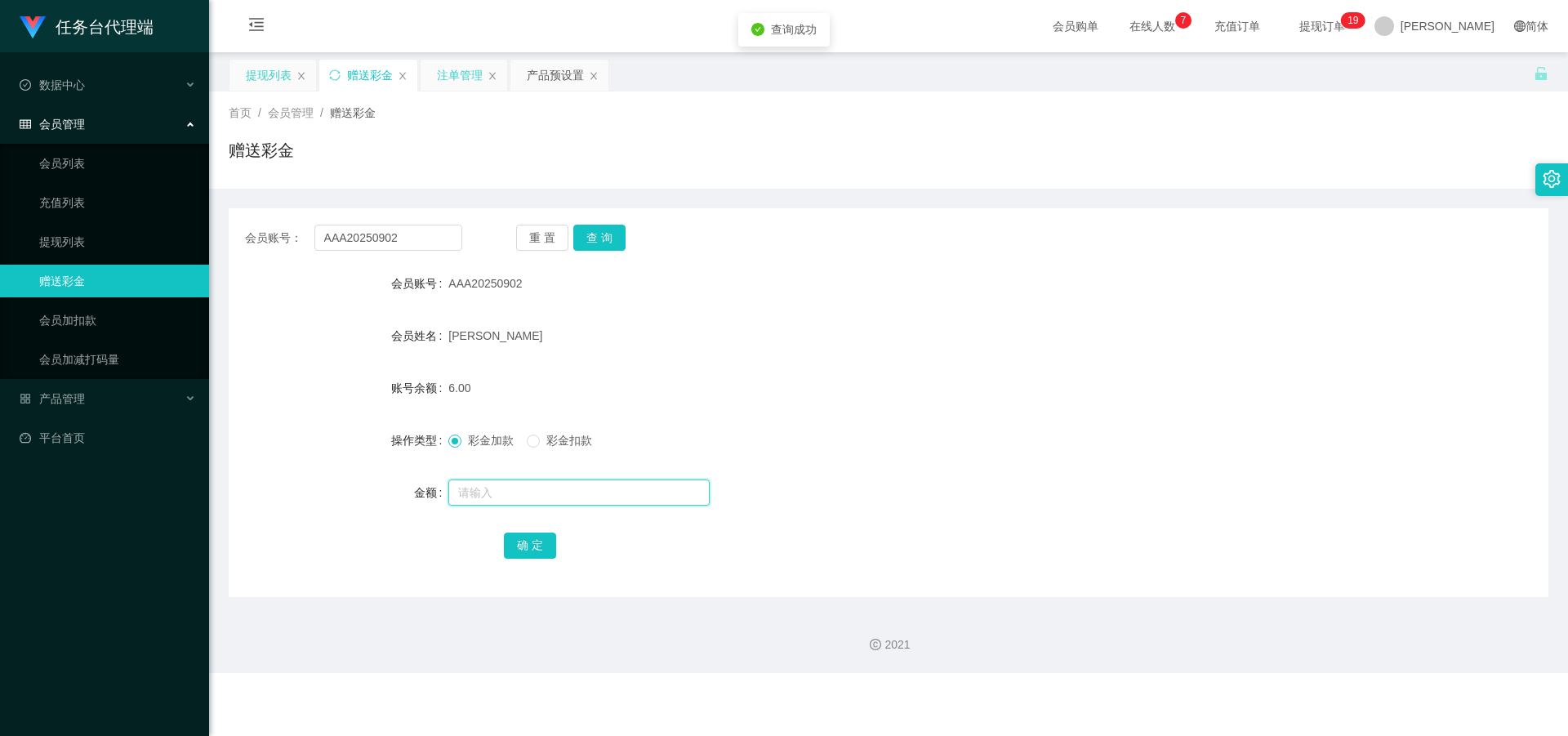
click at [503, 492] on input "text" at bounding box center [579, 492] width 261 height 26
type input "3"
click at [537, 546] on button "确 定" at bounding box center [530, 545] width 52 height 26
click at [253, 68] on div "提现列表" at bounding box center [268, 75] width 45 height 31
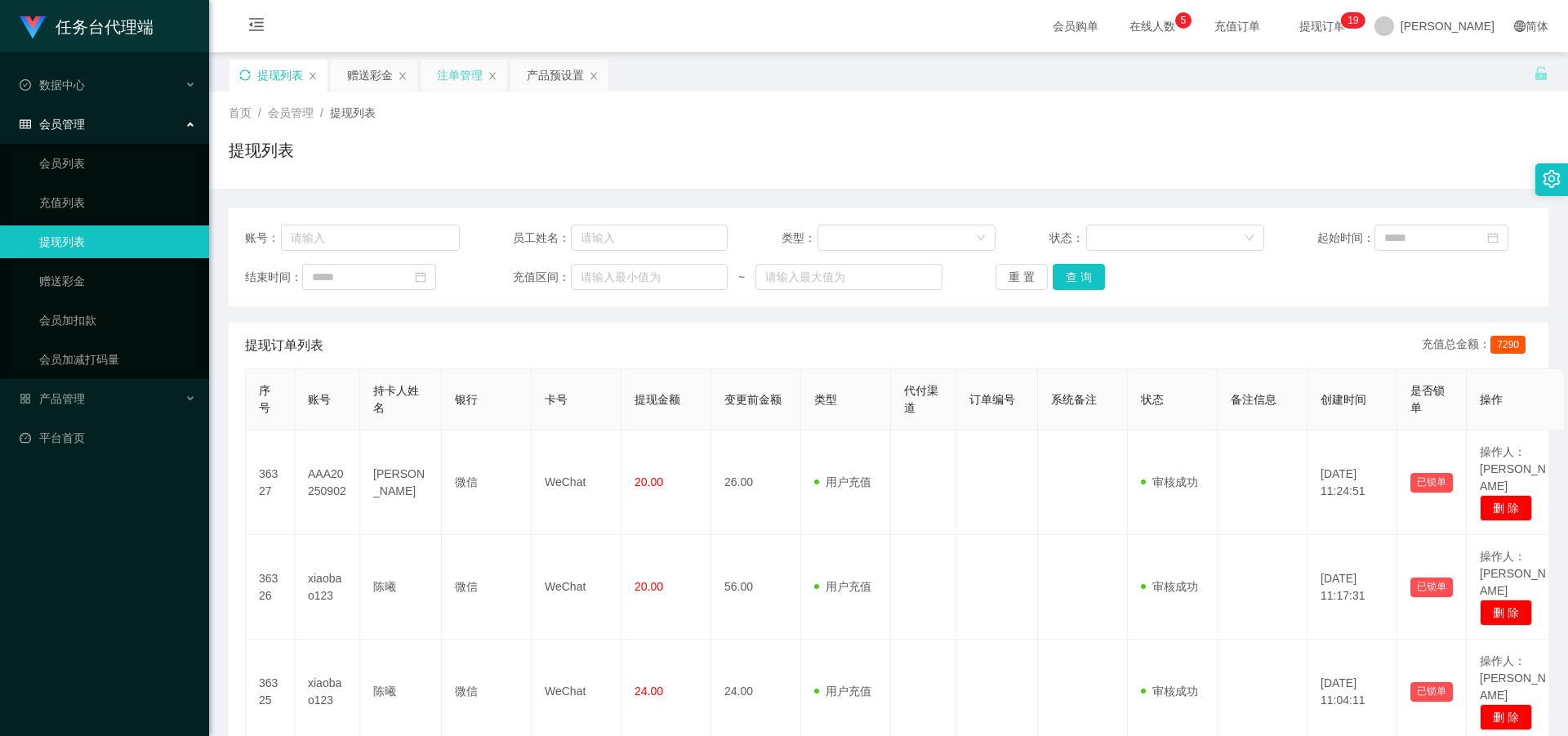
click at [246, 71] on icon "图标: sync" at bounding box center [244, 75] width 12 height 12
click at [244, 76] on icon "图标: sync" at bounding box center [244, 75] width 12 height 12
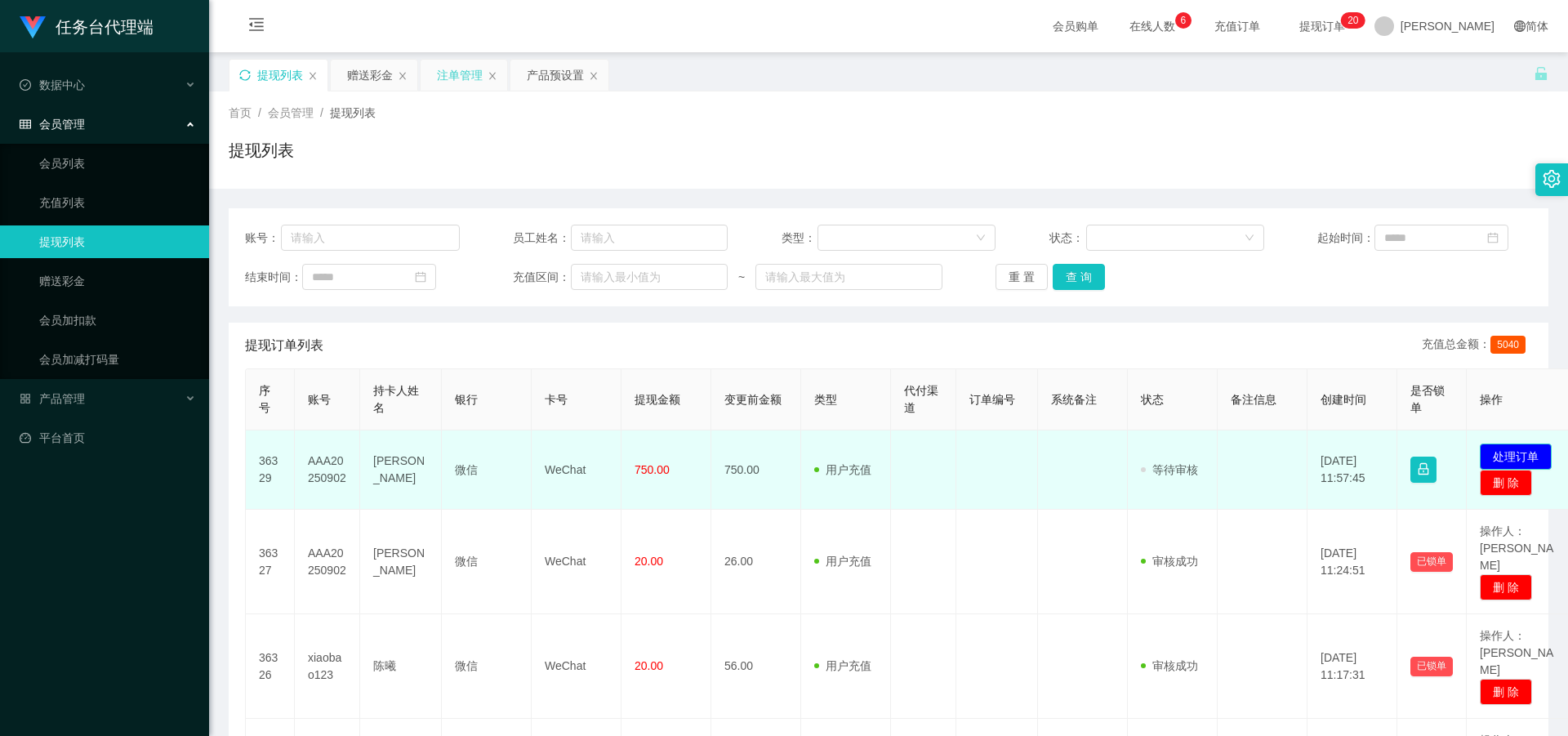
click at [1528, 458] on button "处理订单" at bounding box center [1516, 456] width 72 height 26
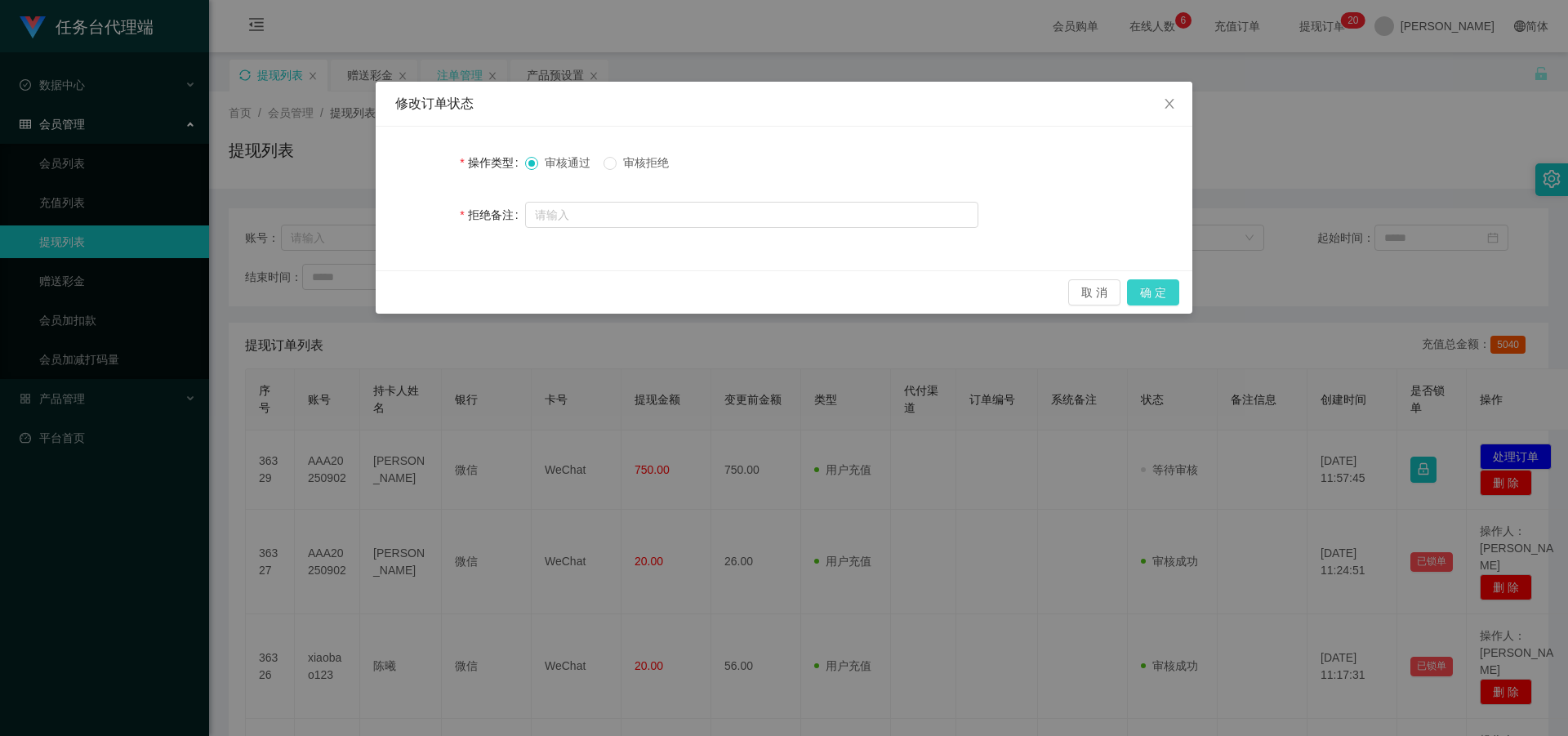
click at [1159, 284] on button "确 定" at bounding box center [1153, 292] width 52 height 26
